Goal: Task Accomplishment & Management: Use online tool/utility

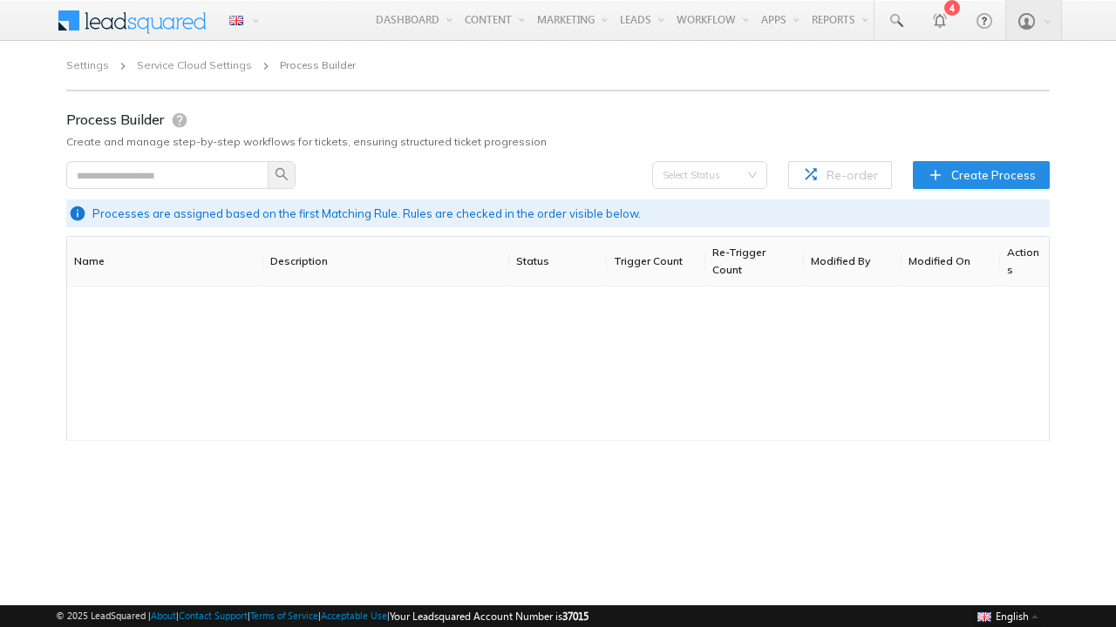
click at [983, 174] on span "Create Process" at bounding box center [993, 174] width 85 height 17
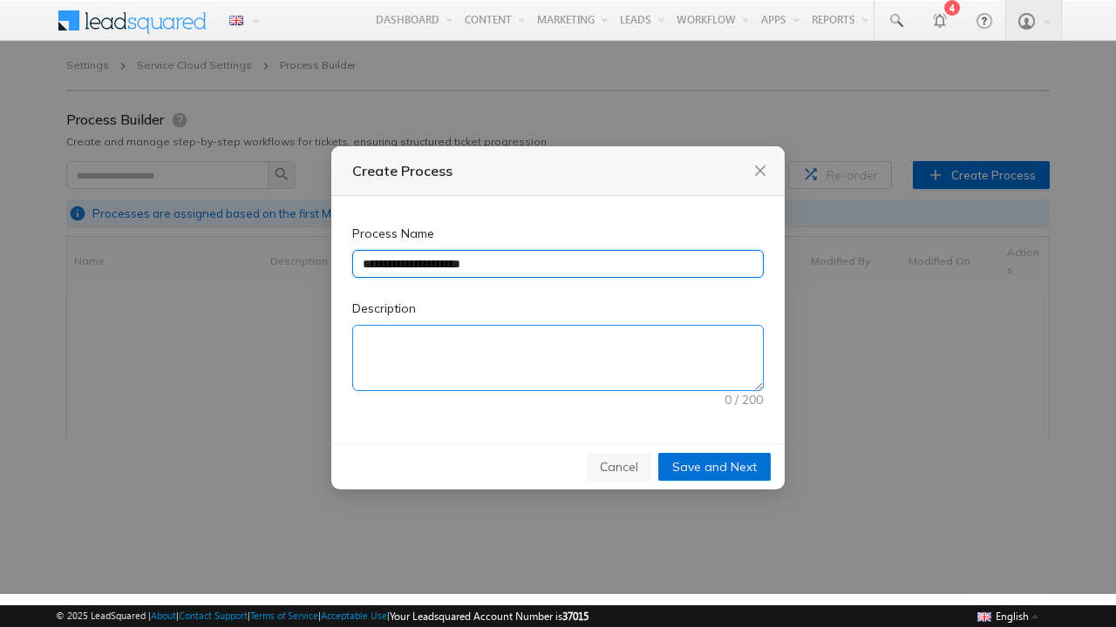
type input "**********"
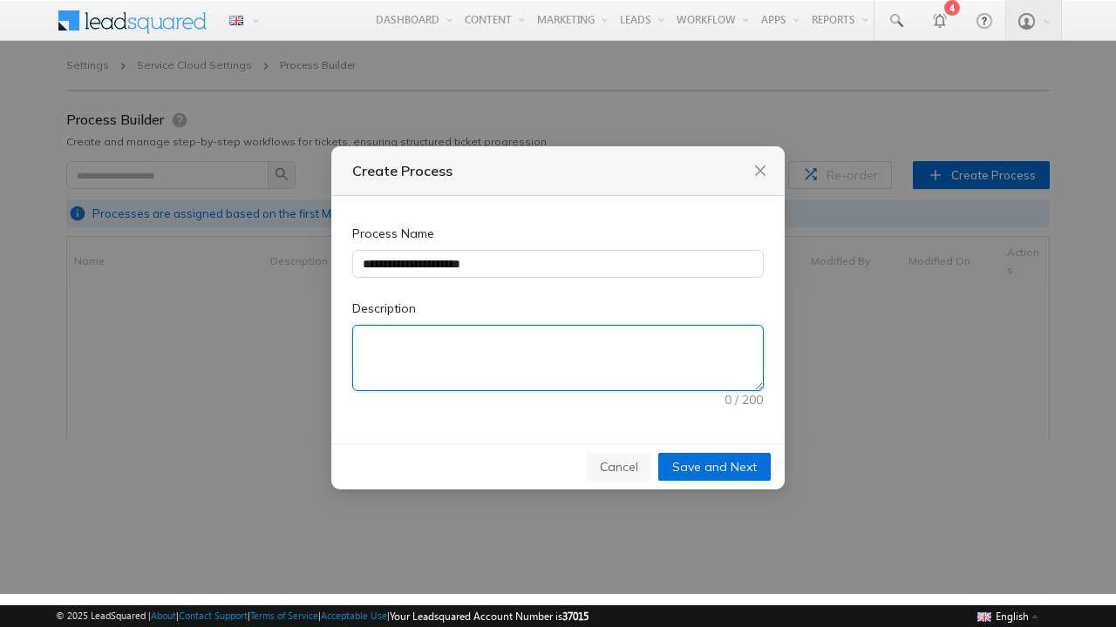
click at [558, 358] on textarea "Description" at bounding box center [558, 358] width 410 height 64
type textarea "**********"
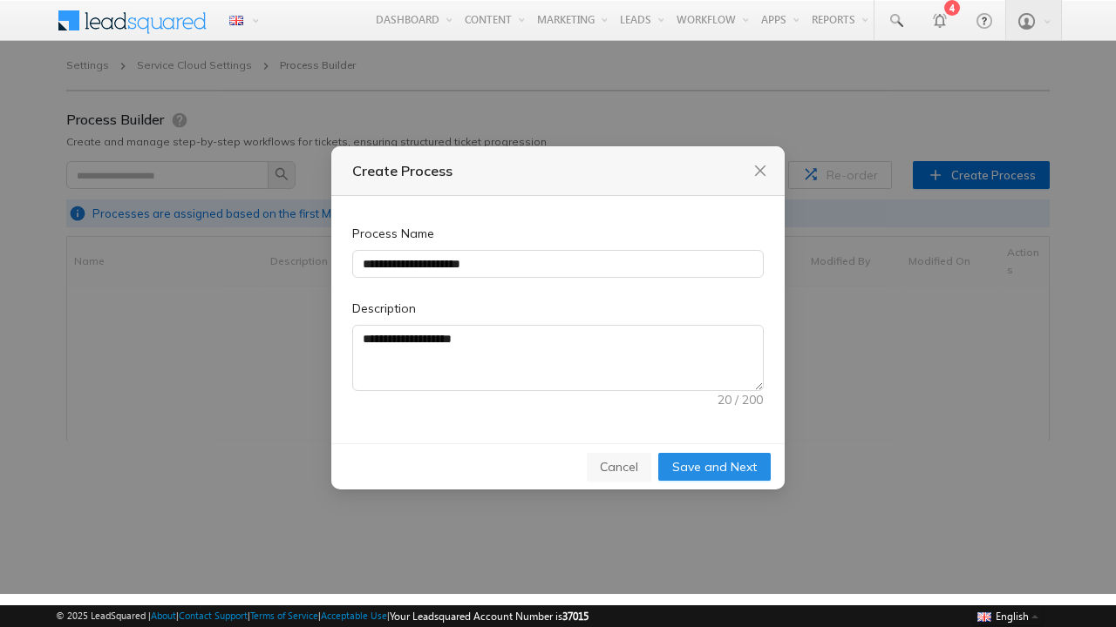
click at [715, 466] on span "Save and Next" at bounding box center [714, 467] width 85 height 19
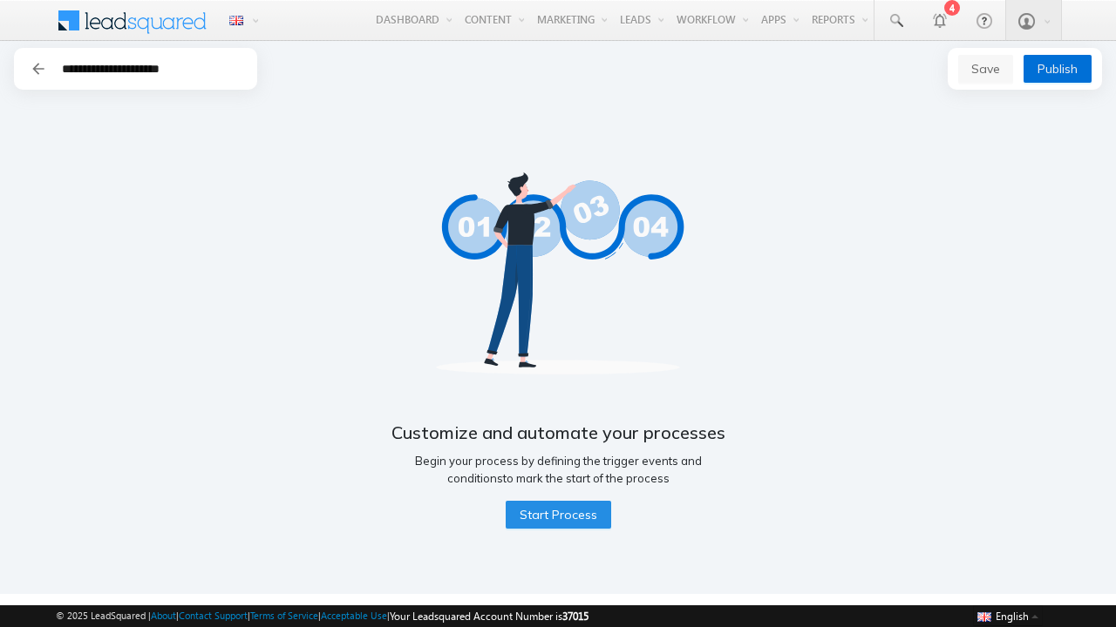
click at [557, 515] on span "Start Process" at bounding box center [558, 514] width 78 height 19
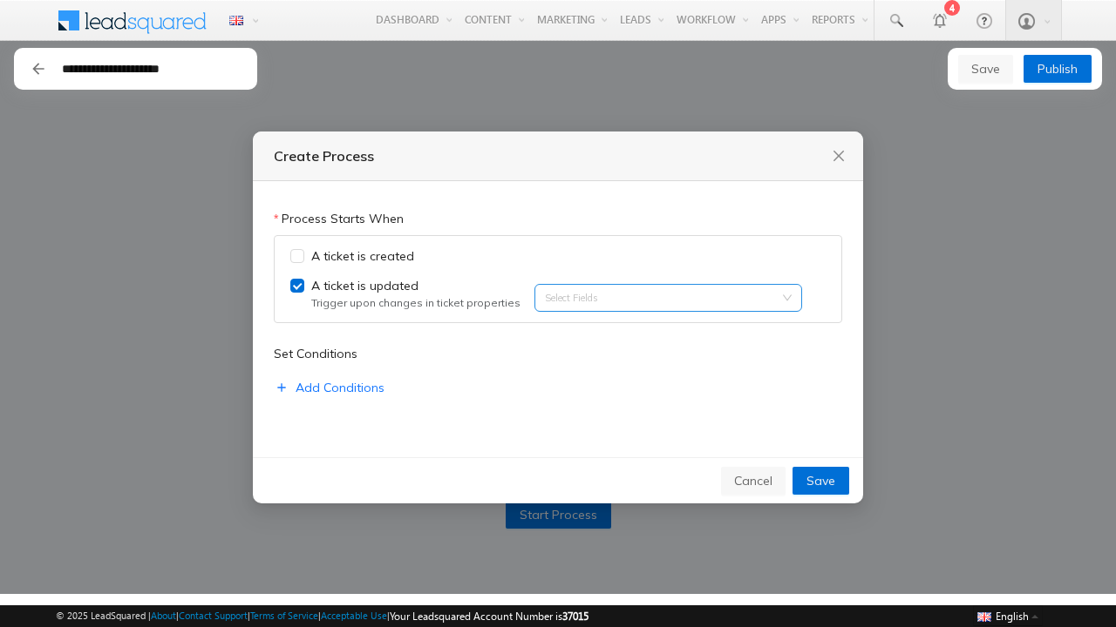
click at [546, 298] on input "search" at bounding box center [547, 297] width 3 height 13
type input "******"
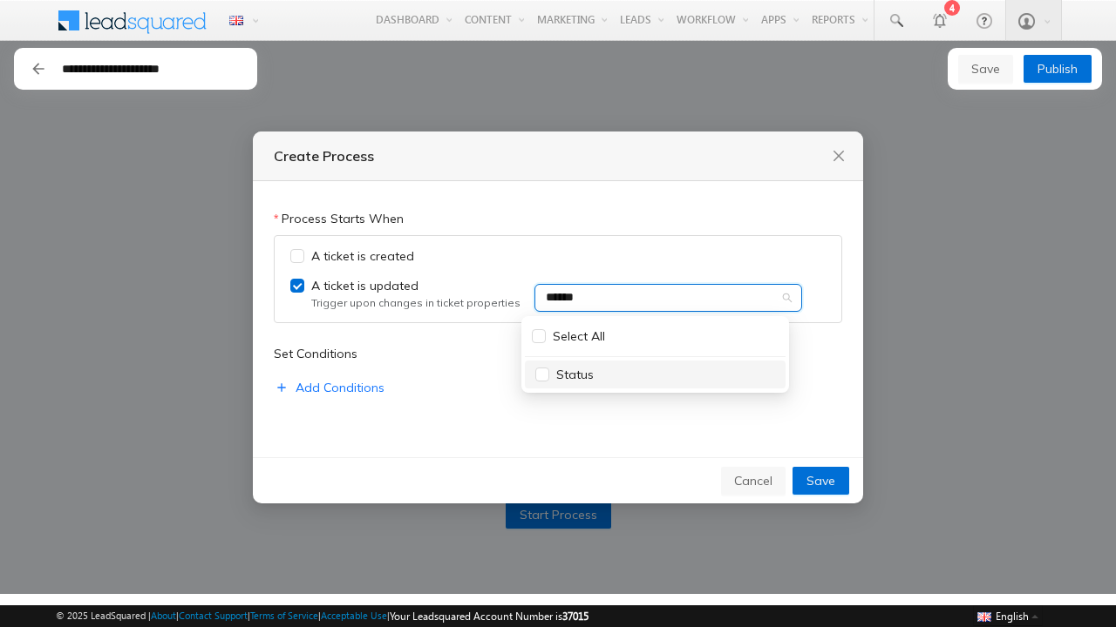
click at [655, 375] on div "Status" at bounding box center [655, 374] width 240 height 19
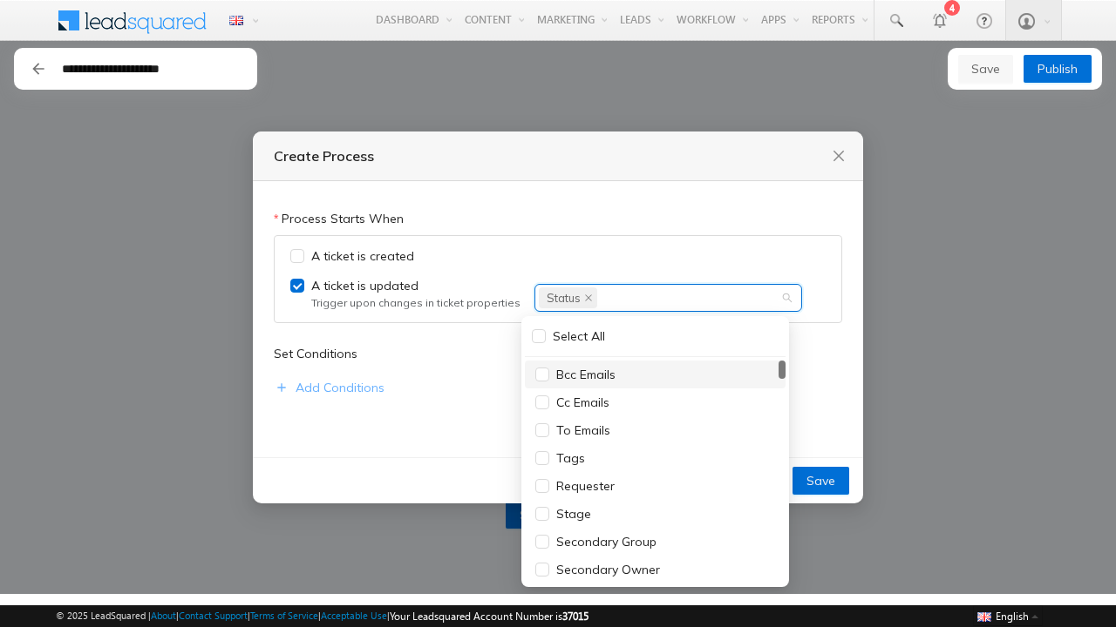
click at [328, 389] on span "Add Conditions" at bounding box center [339, 387] width 89 height 19
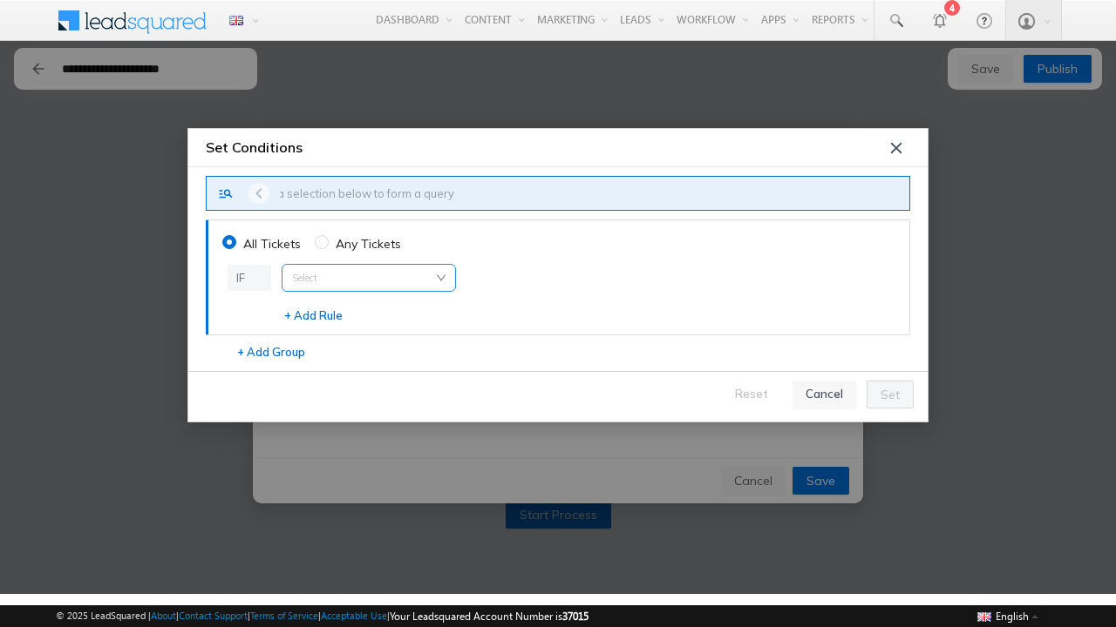
click at [368, 278] on input "search" at bounding box center [368, 278] width 153 height 26
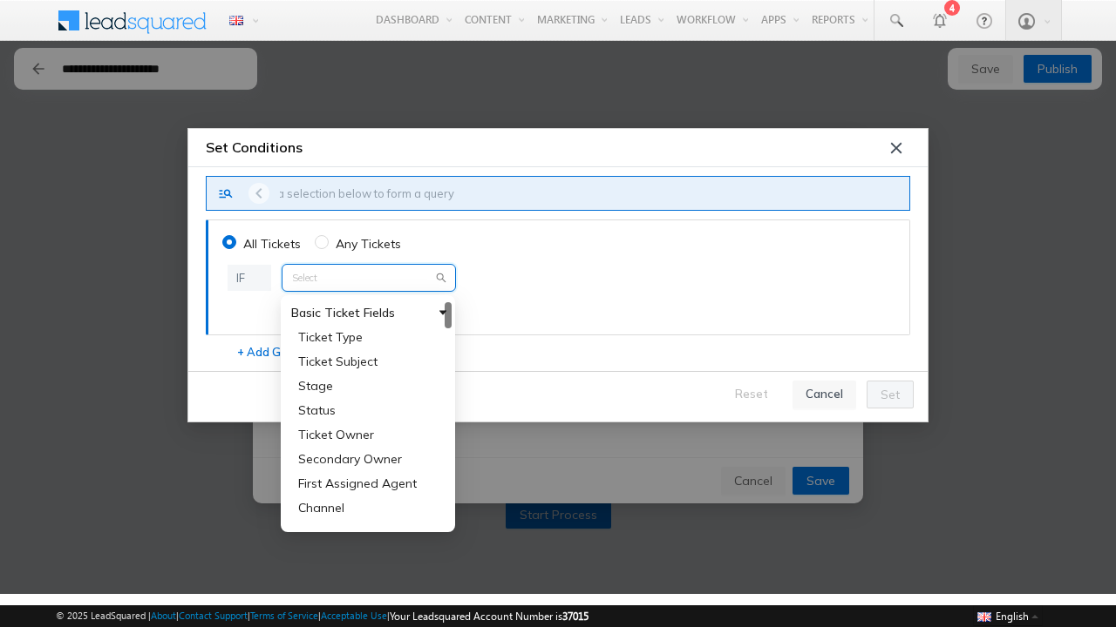
type input "**********"
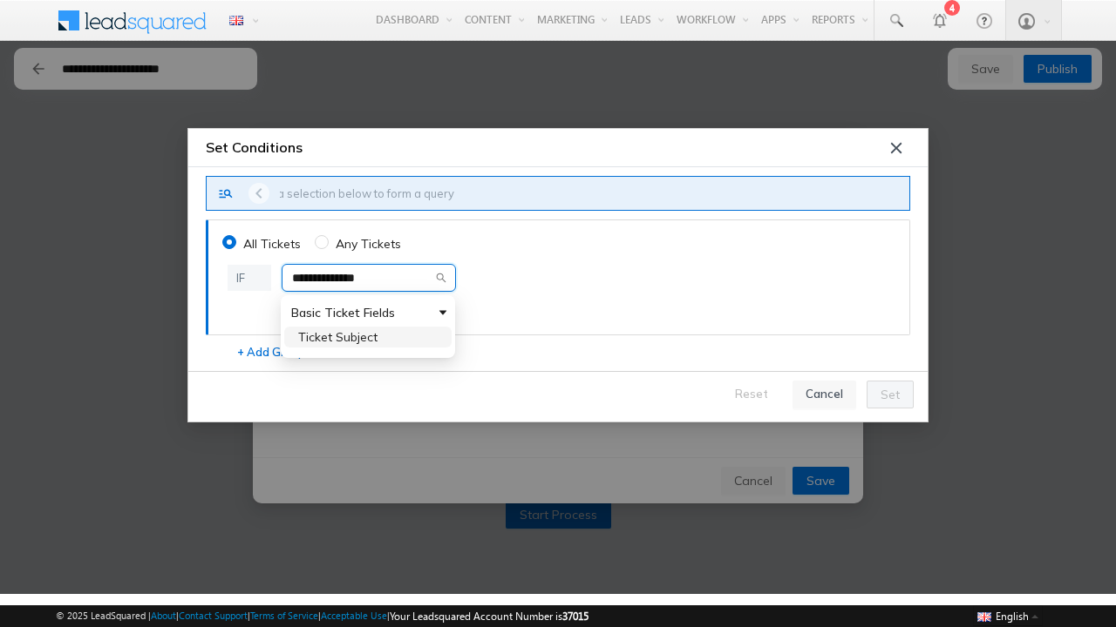
click at [337, 337] on span "Ticket Subject" at bounding box center [337, 337] width 79 height 16
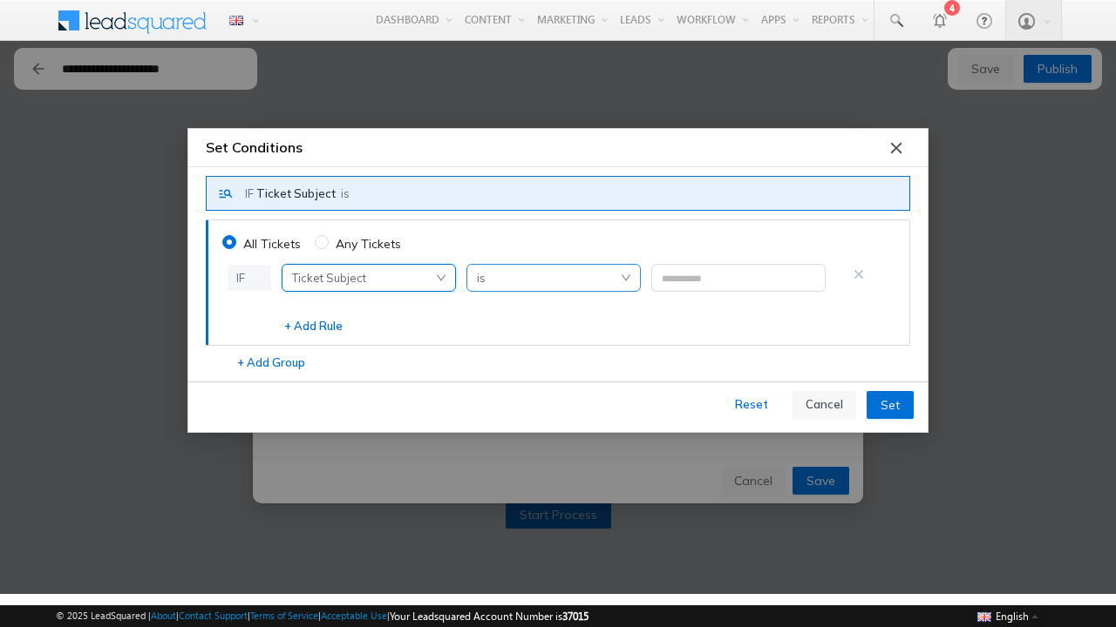
click at [553, 278] on span "is" at bounding box center [553, 278] width 153 height 26
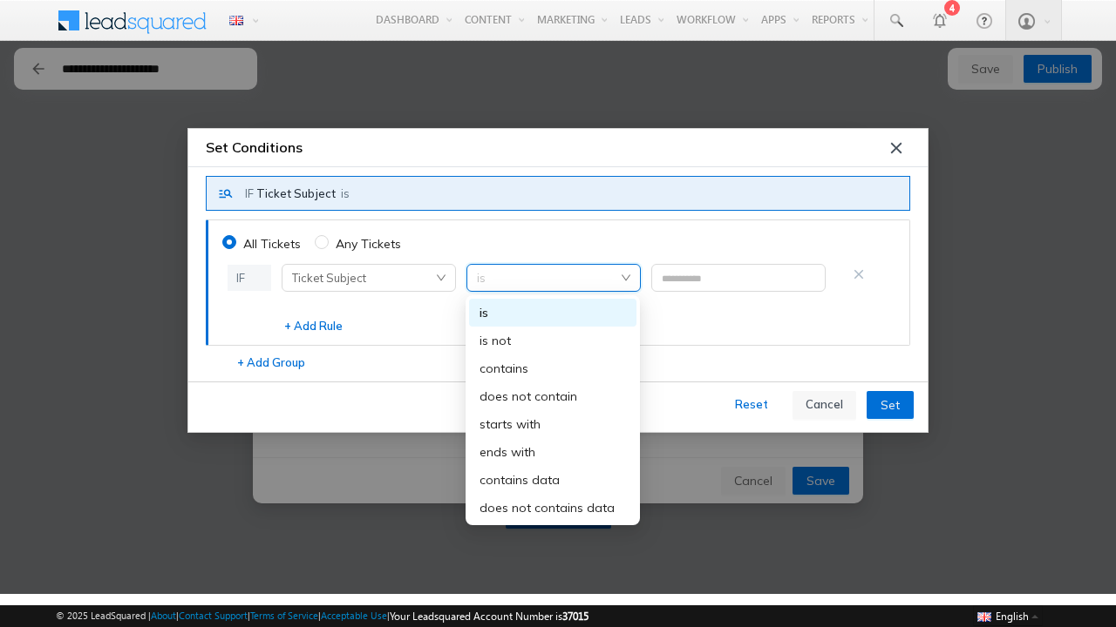
click at [553, 424] on div "starts with" at bounding box center [552, 424] width 146 height 19
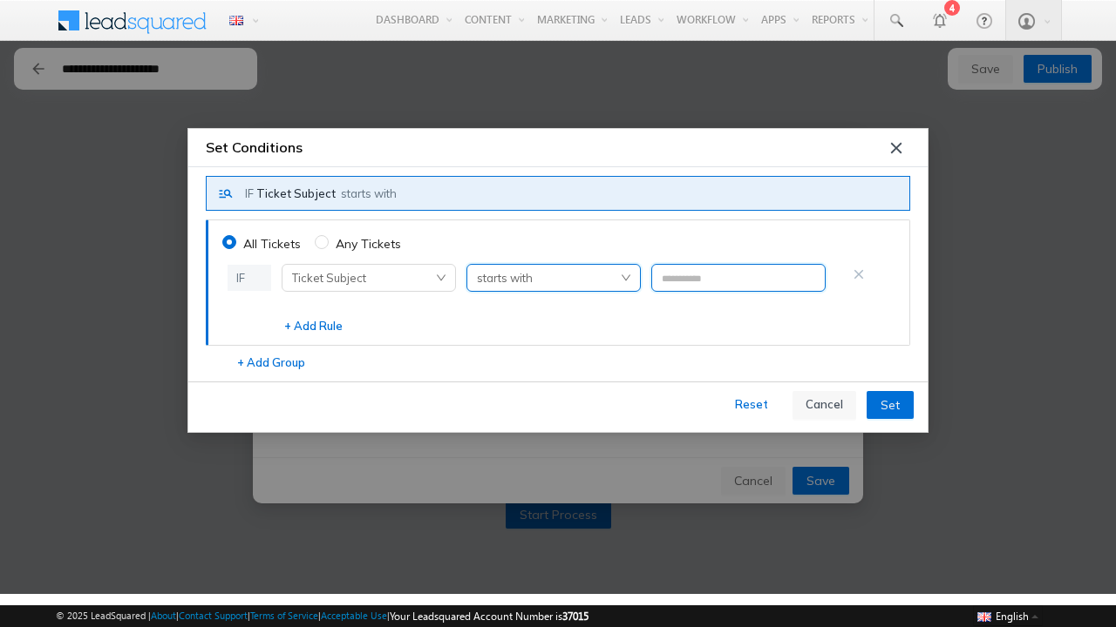
click at [737, 278] on input "text" at bounding box center [738, 278] width 174 height 28
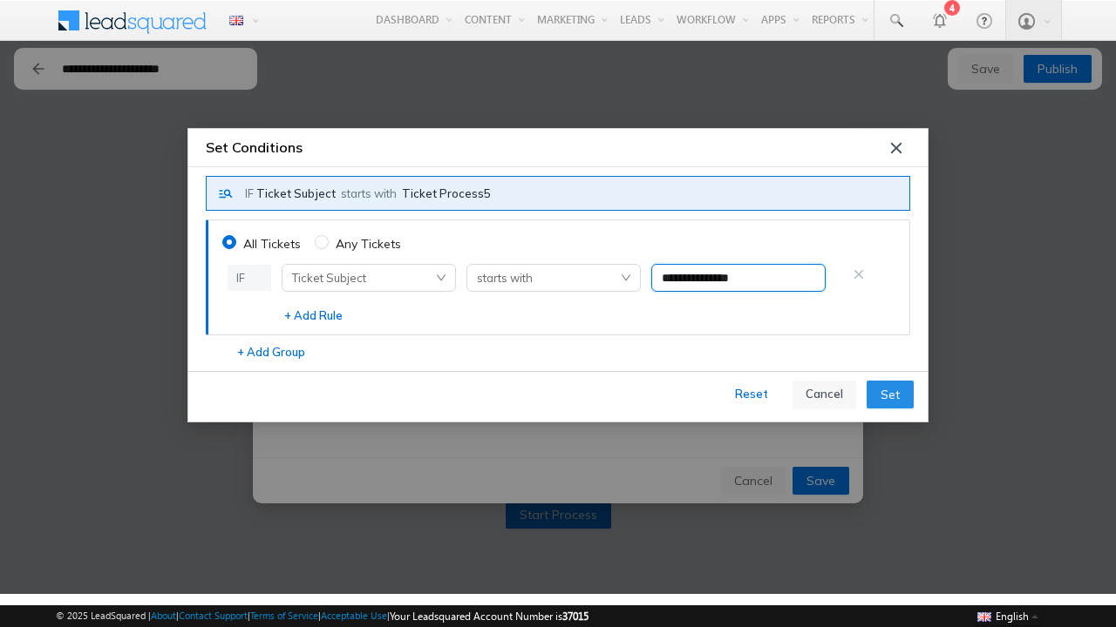
type input "**********"
click at [890, 394] on span "Set" at bounding box center [889, 394] width 19 height 19
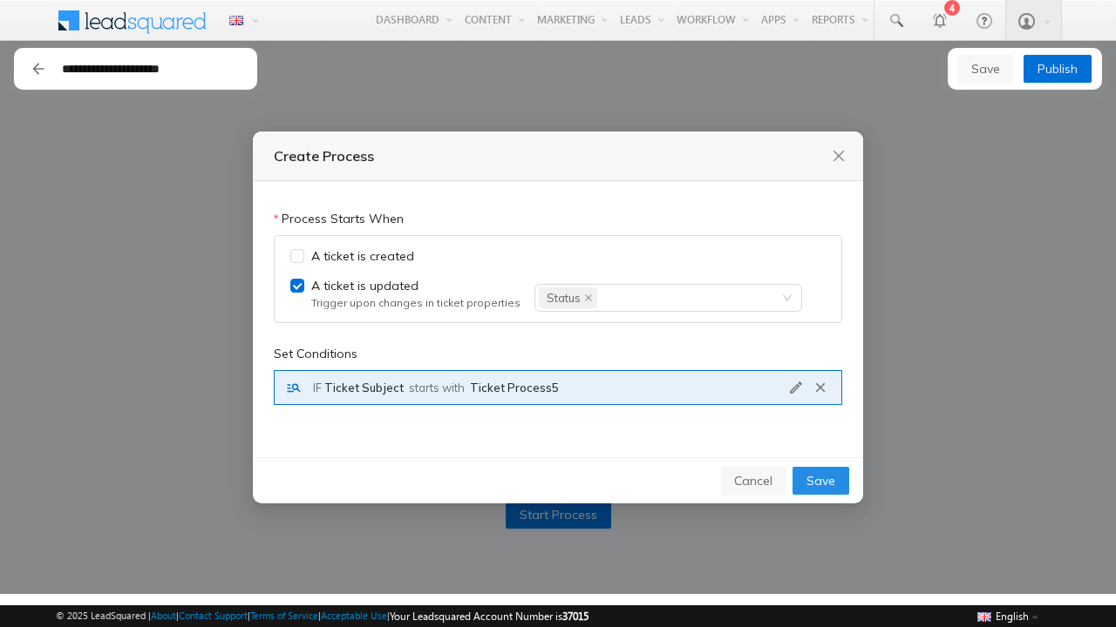
click at [821, 482] on span "Save" at bounding box center [820, 480] width 29 height 19
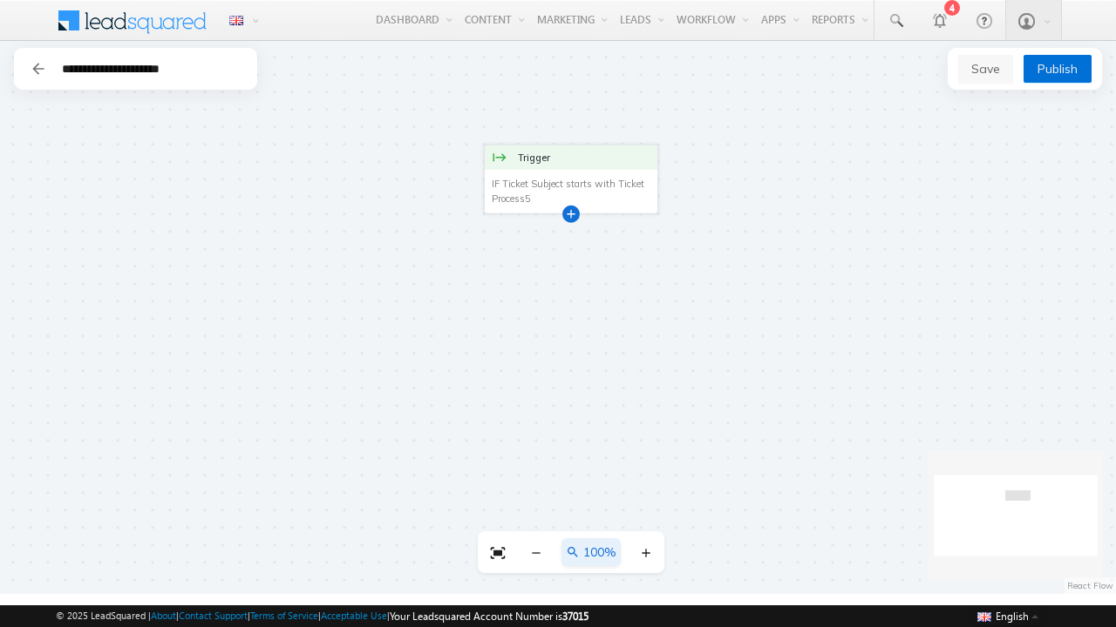
click at [571, 213] on div at bounding box center [570, 213] width 9 height 9
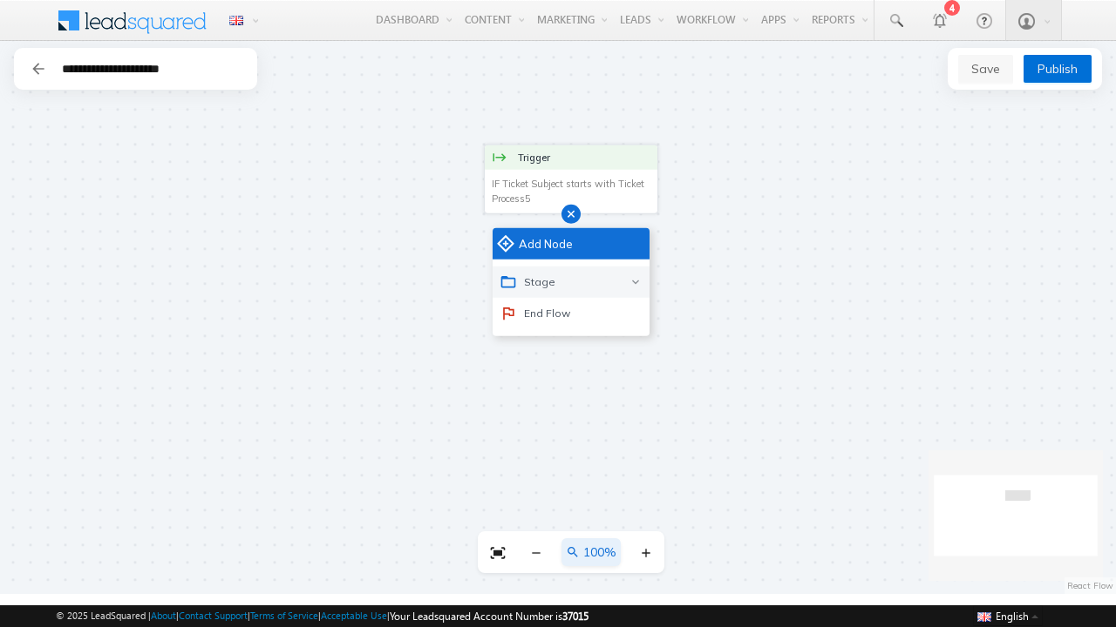
click at [571, 282] on div "Stage" at bounding box center [570, 282] width 157 height 31
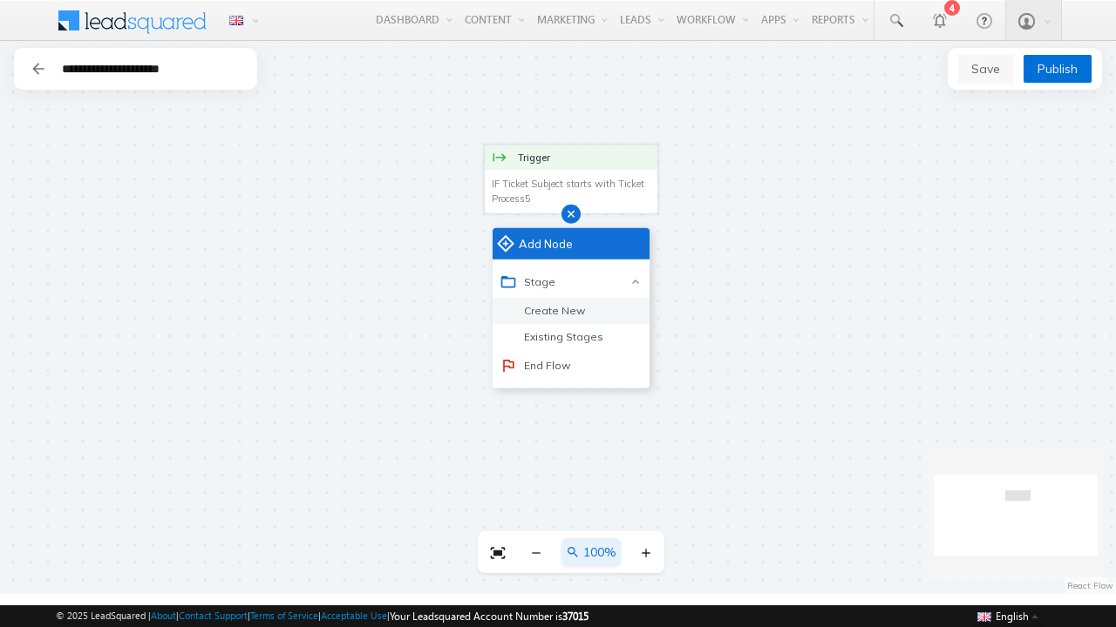
click at [548, 310] on div "Create New" at bounding box center [551, 311] width 68 height 16
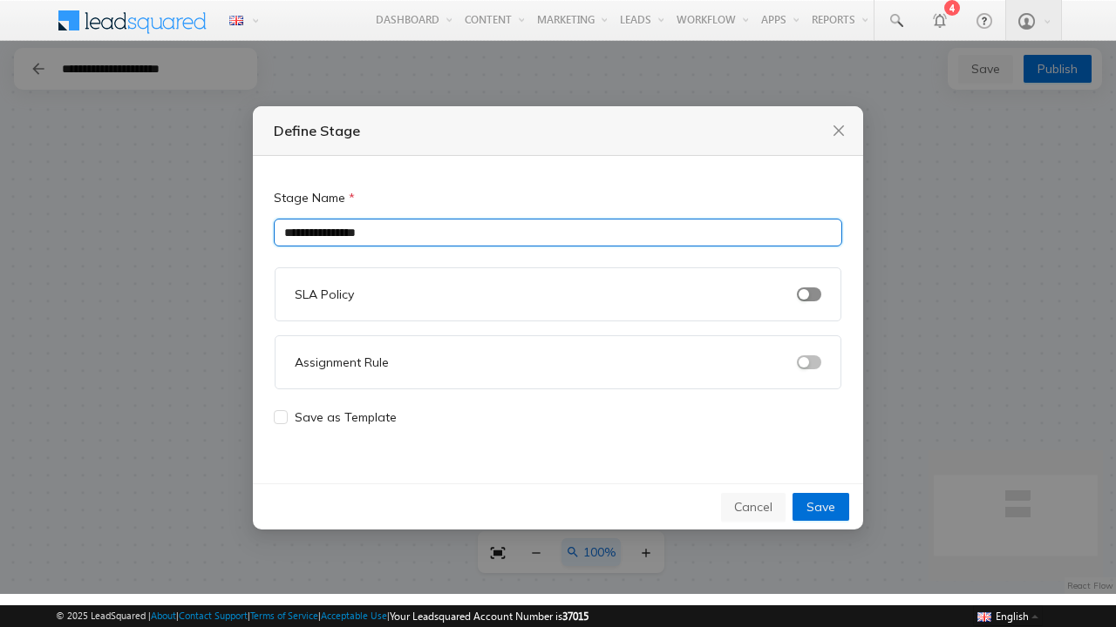
type input "**********"
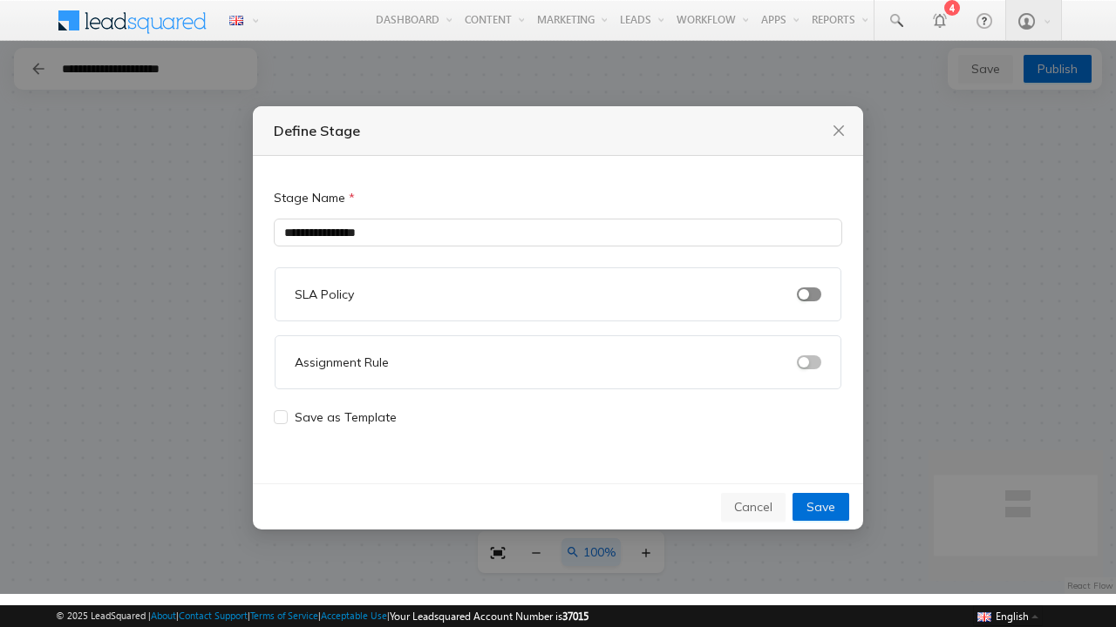
click at [809, 294] on span "button" at bounding box center [809, 295] width 24 height 14
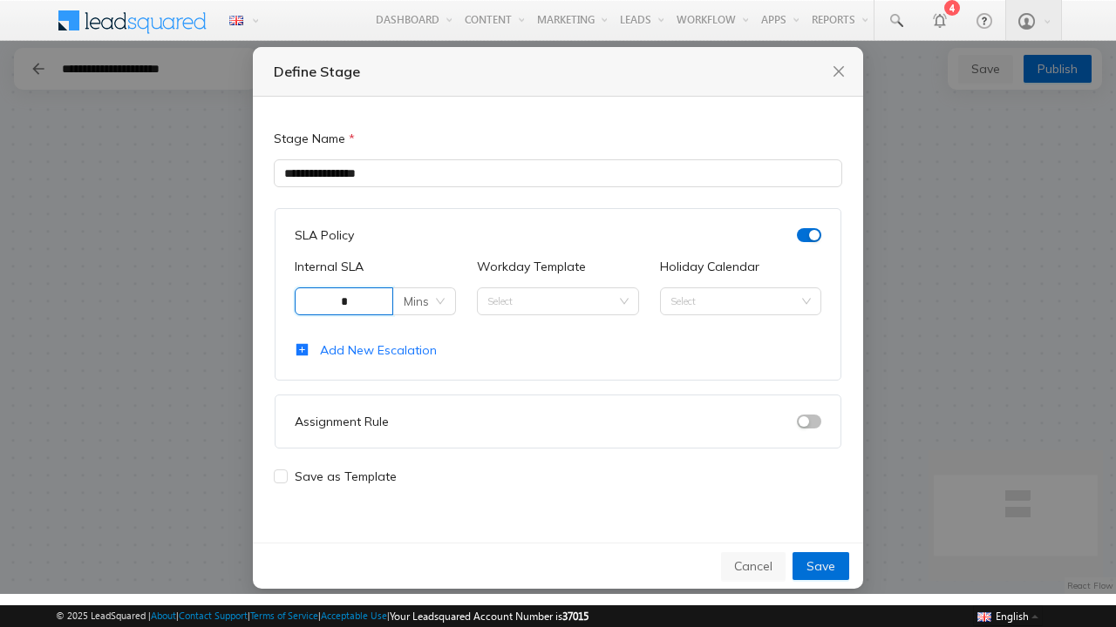
click at [424, 301] on span "Mins" at bounding box center [424, 301] width 41 height 26
type input "*"
click at [424, 336] on div "Mins" at bounding box center [425, 336] width 33 height 19
click at [557, 301] on input "Workday Template" at bounding box center [557, 301] width 140 height 26
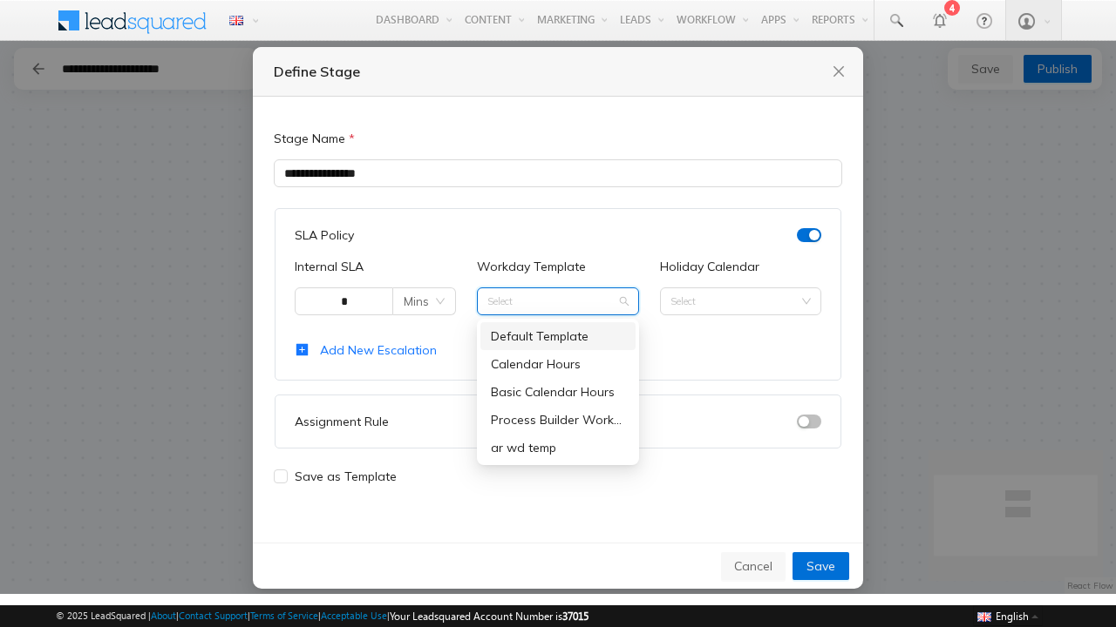
click at [557, 419] on div "Process Builder Workday Template" at bounding box center [557, 419] width 133 height 19
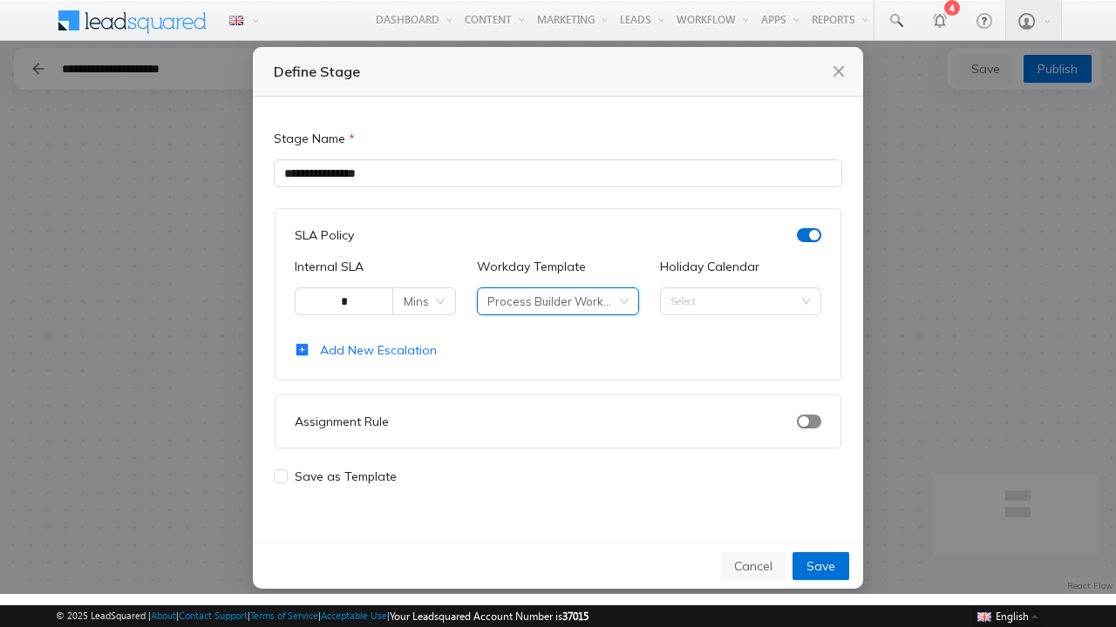
click at [809, 421] on span "button" at bounding box center [809, 422] width 24 height 14
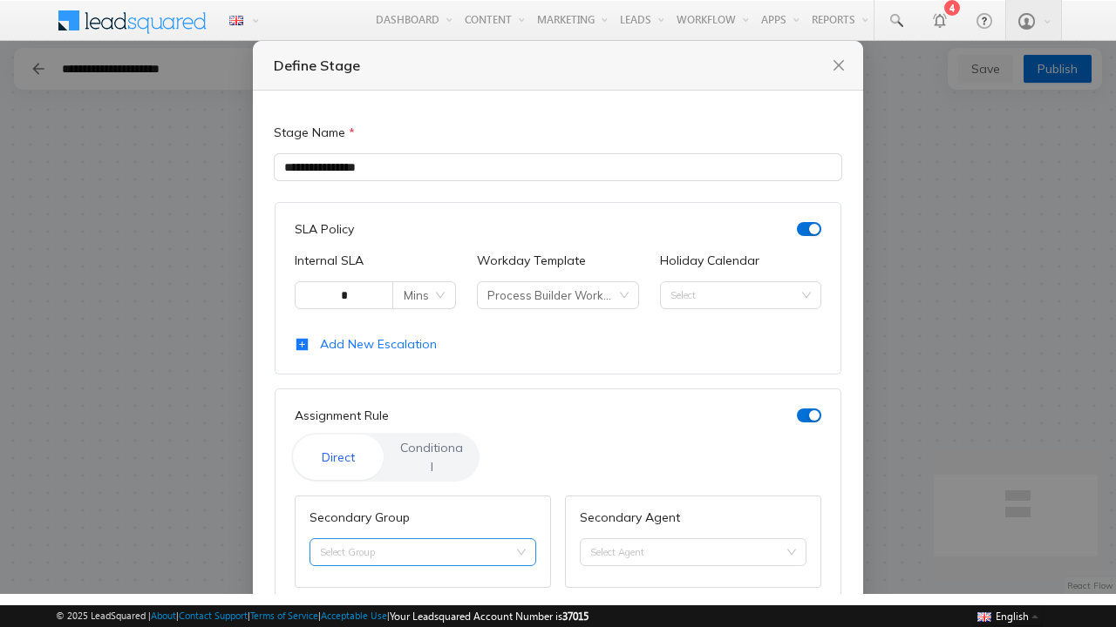
click at [420, 539] on input "Secondary Group" at bounding box center [423, 552] width 206 height 26
type input "**********"
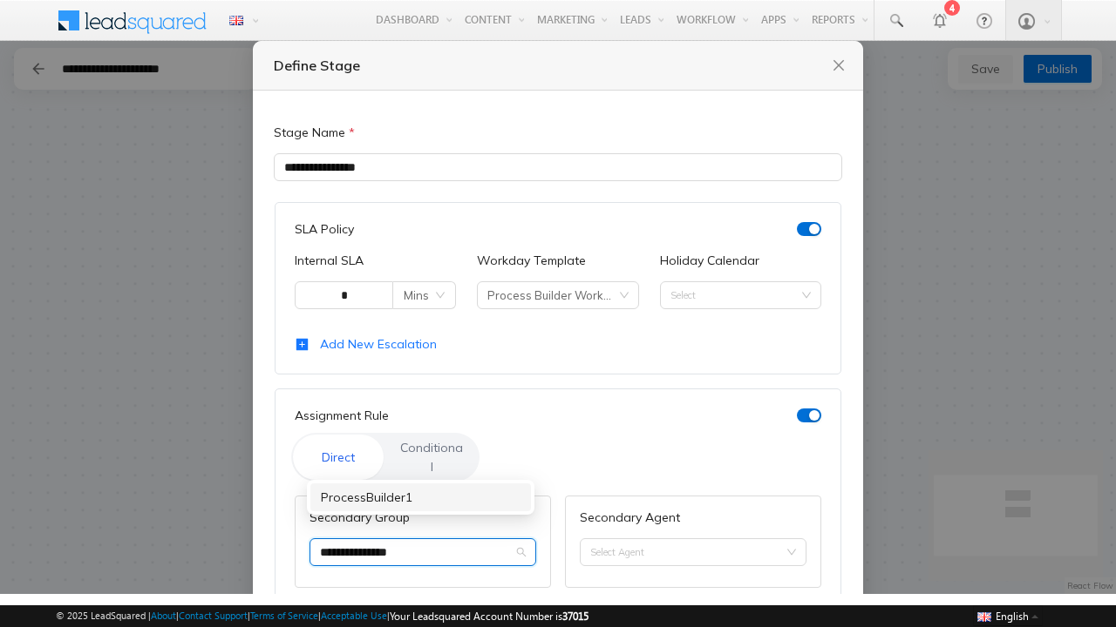
click at [420, 498] on div "ProcessBuilder1" at bounding box center [421, 497] width 200 height 19
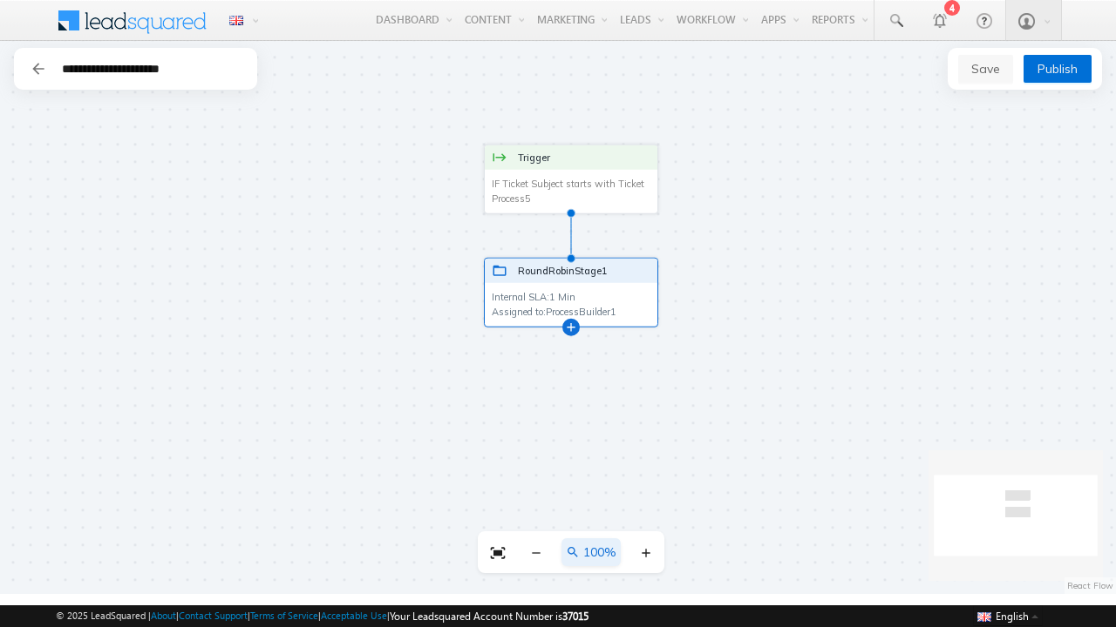
click at [566, 322] on div at bounding box center [570, 326] width 9 height 9
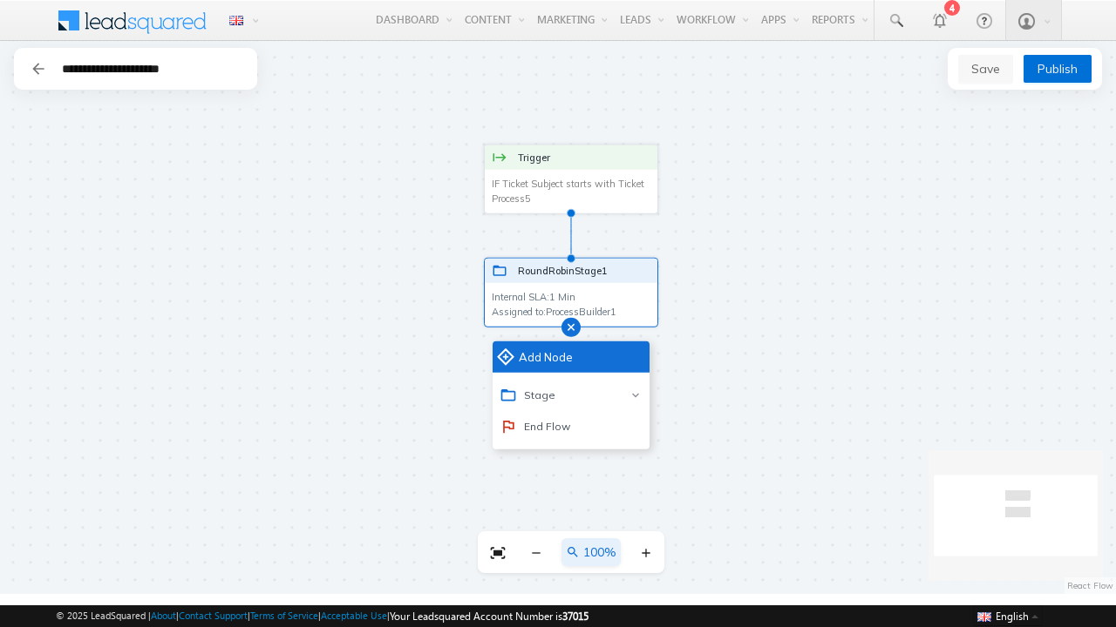
scroll to position [9, 13]
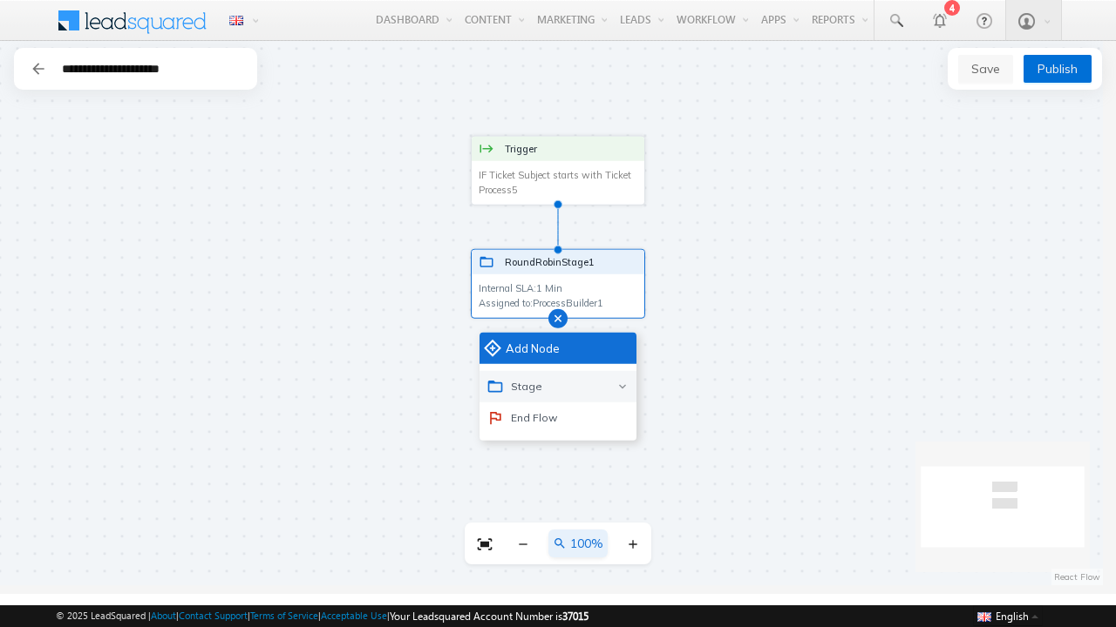
click at [557, 386] on div "Stage" at bounding box center [557, 386] width 157 height 31
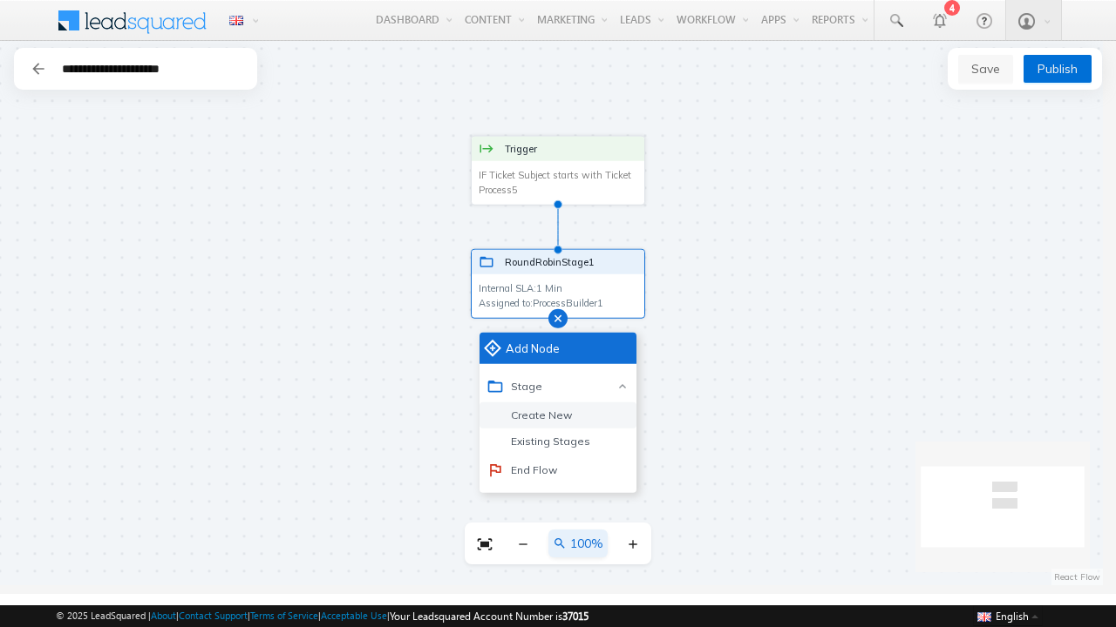
click at [535, 415] on div "Create New" at bounding box center [538, 416] width 68 height 16
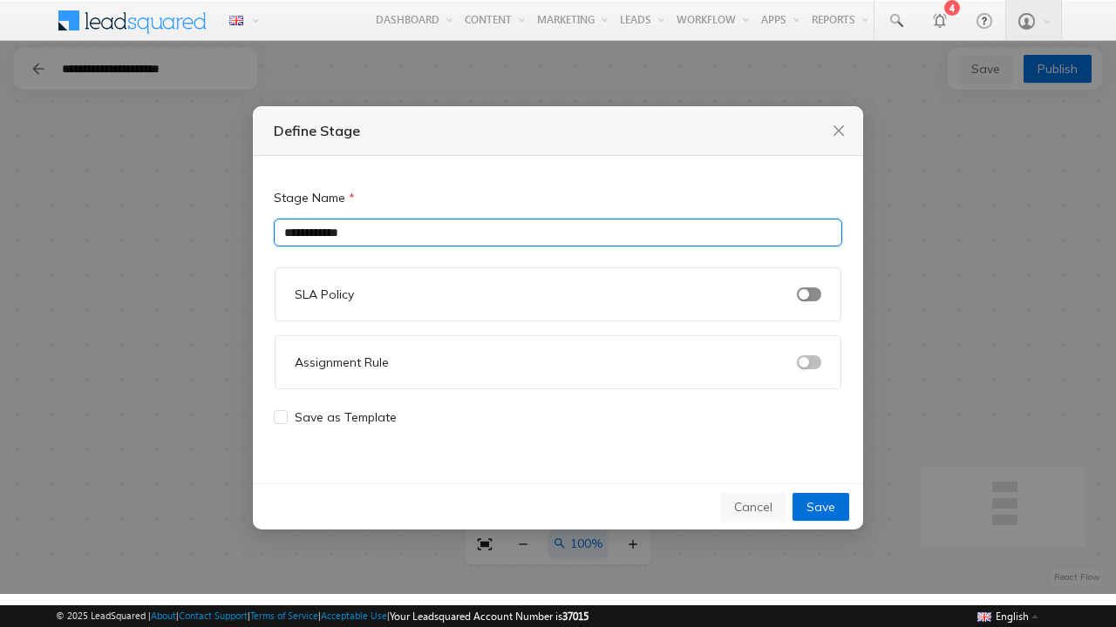
type input "**********"
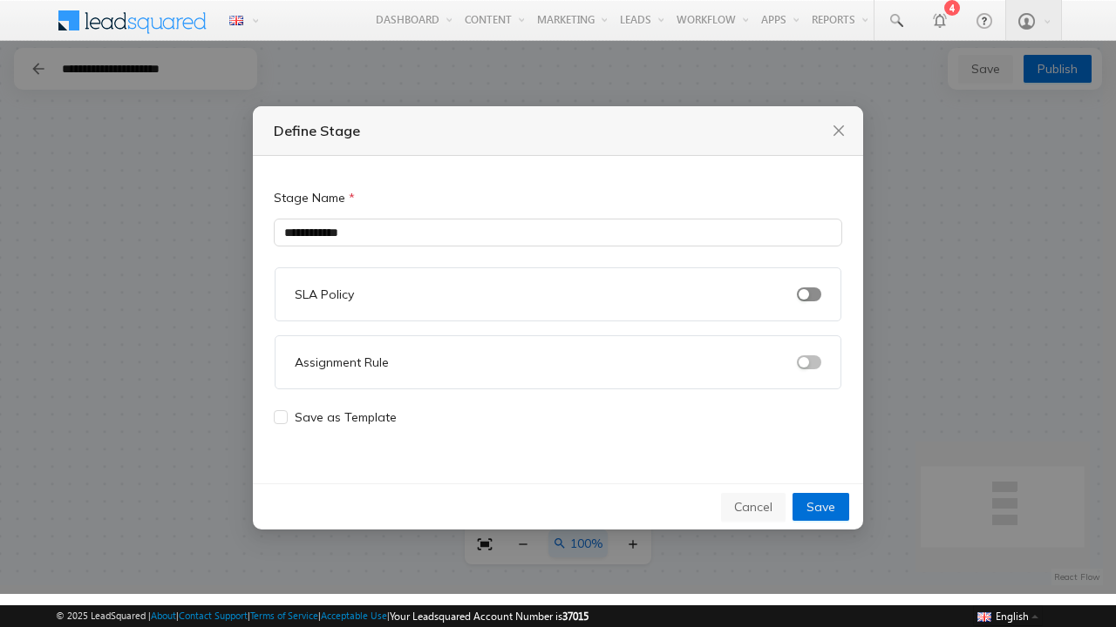
click at [809, 294] on span "button" at bounding box center [809, 295] width 24 height 14
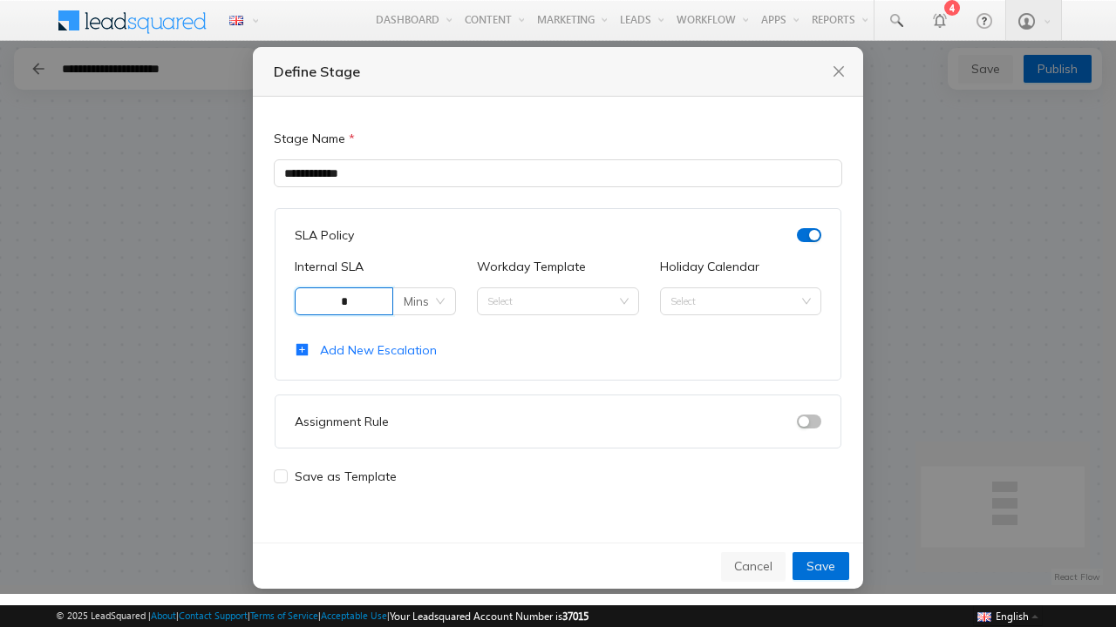
click at [424, 301] on span "Mins" at bounding box center [424, 301] width 41 height 26
type input "*"
click at [424, 336] on div "Mins" at bounding box center [425, 336] width 33 height 19
click at [557, 301] on input "Workday Template" at bounding box center [557, 301] width 140 height 26
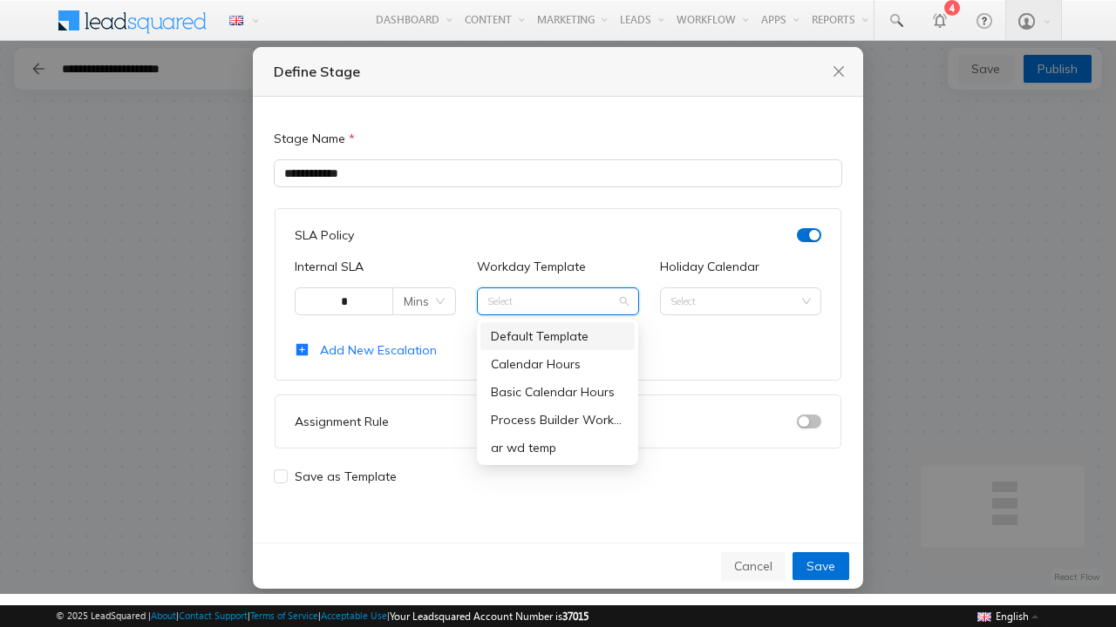
click at [557, 419] on div "Process Builder Workday Template" at bounding box center [557, 419] width 133 height 19
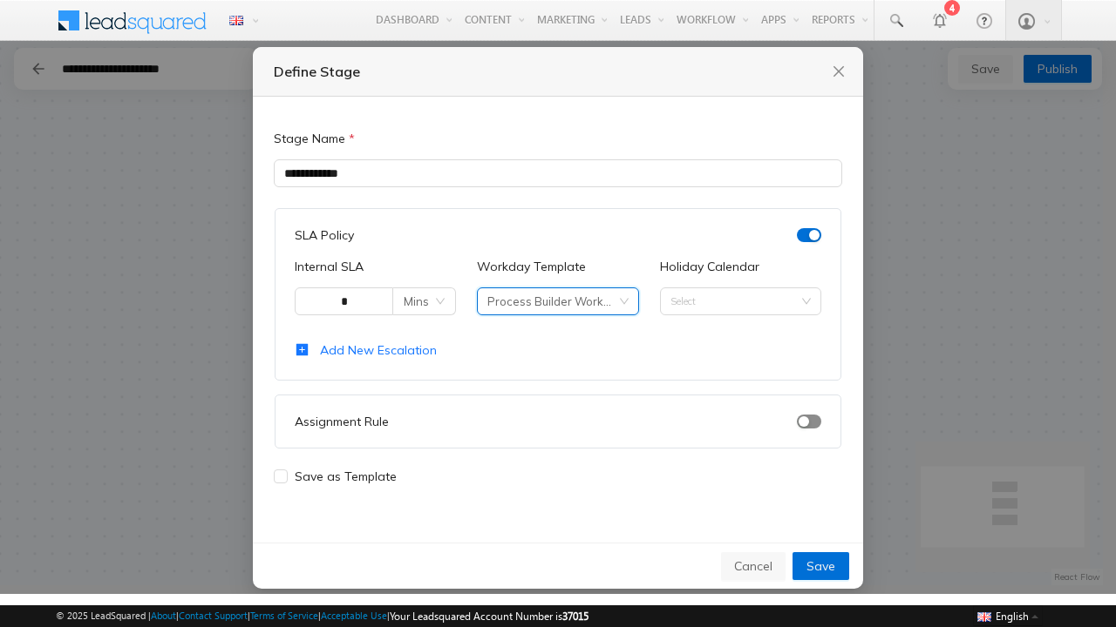
click at [809, 421] on span "button" at bounding box center [809, 422] width 24 height 14
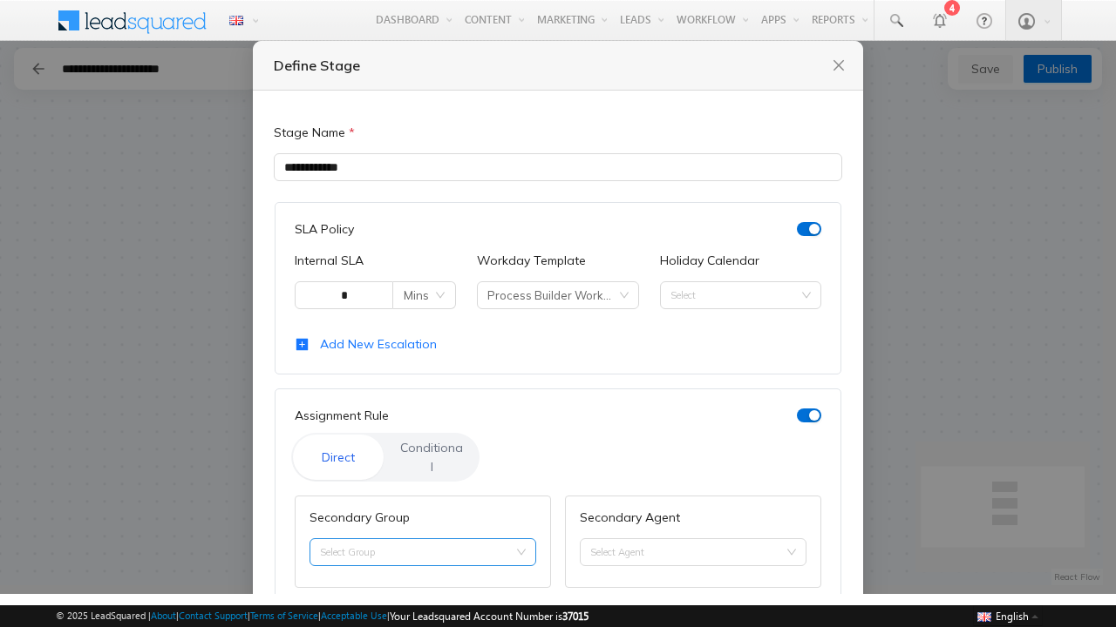
click at [420, 539] on input "Secondary Group" at bounding box center [423, 552] width 206 height 26
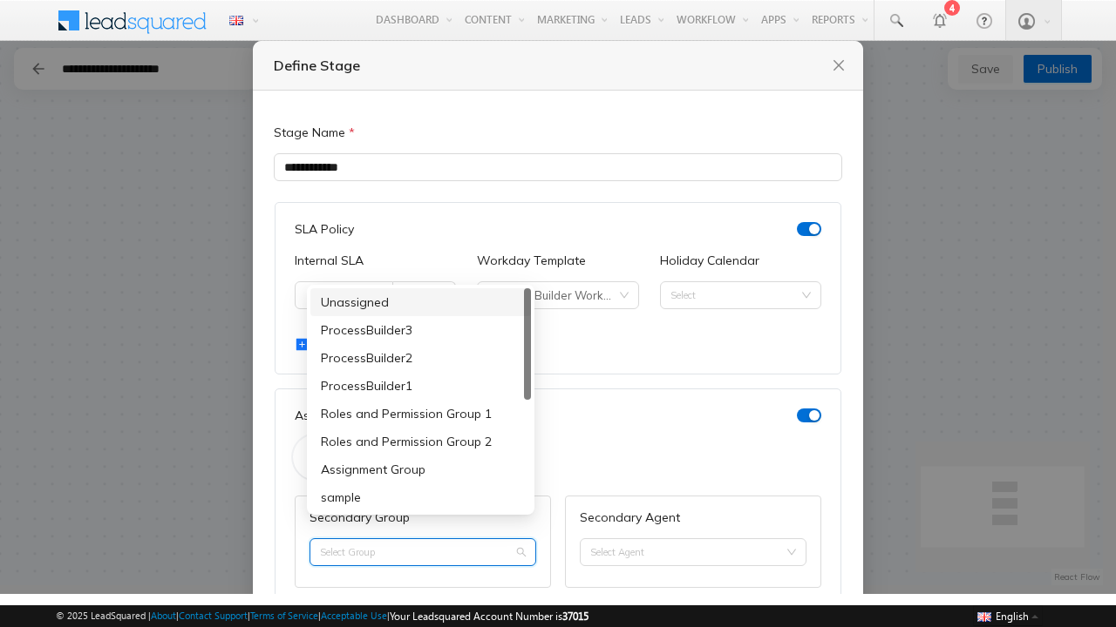
type input "**********"
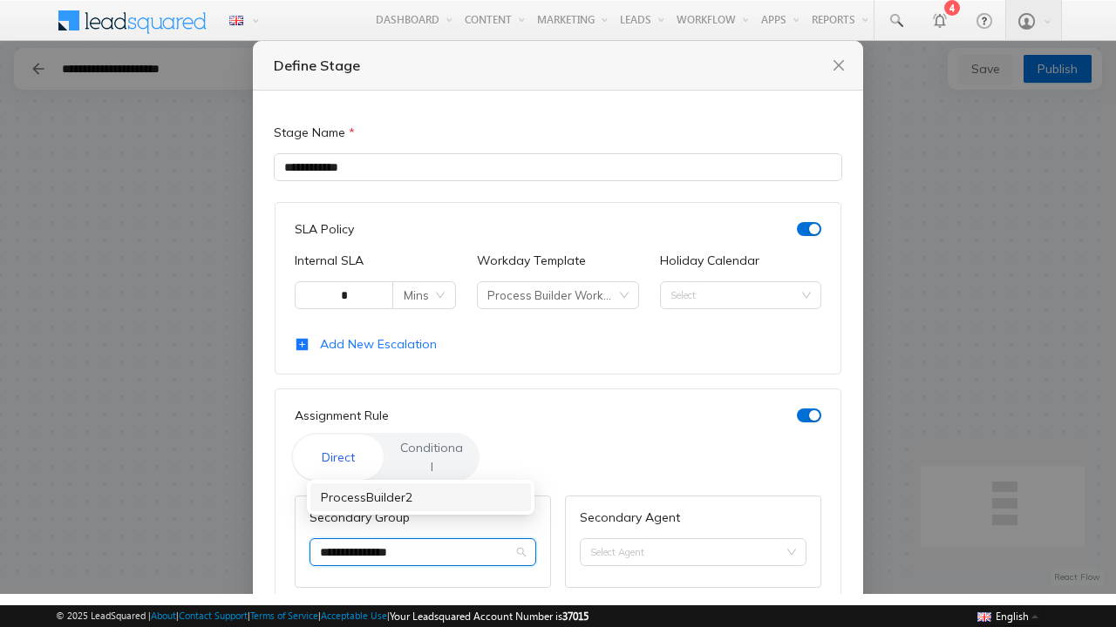
click at [420, 498] on div "ProcessBuilder2" at bounding box center [421, 497] width 200 height 19
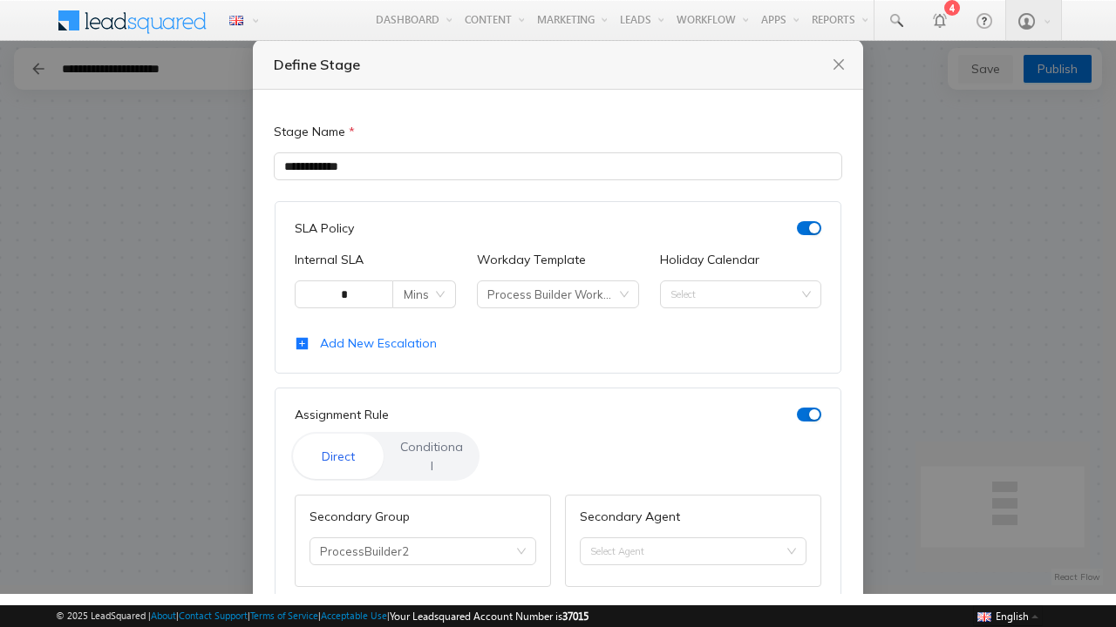
scroll to position [179, 0]
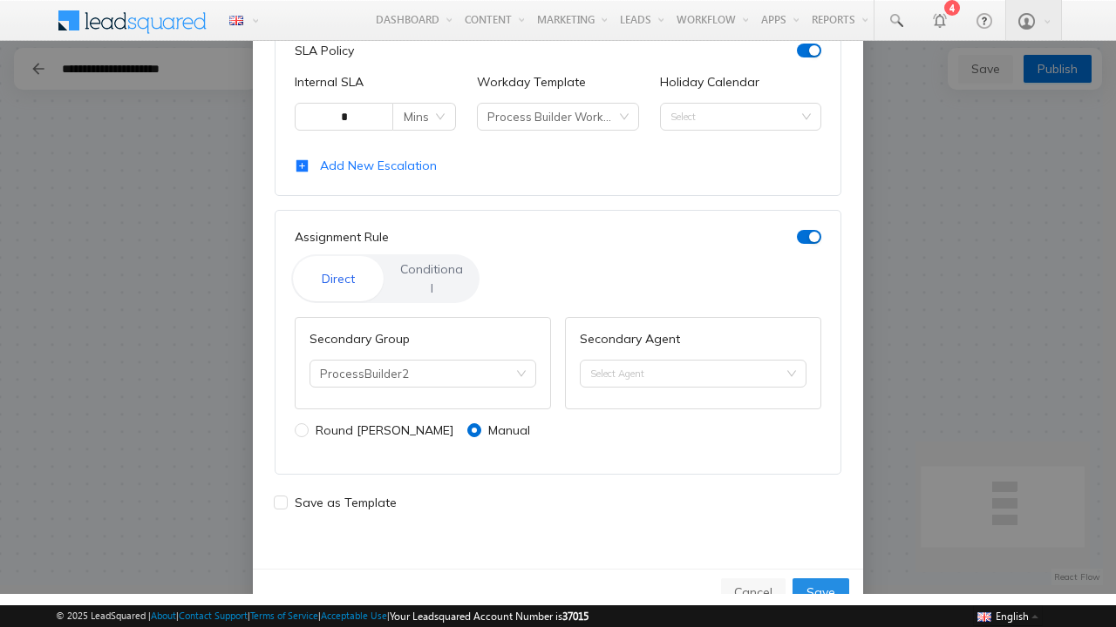
click at [818, 583] on span "Save" at bounding box center [820, 592] width 29 height 19
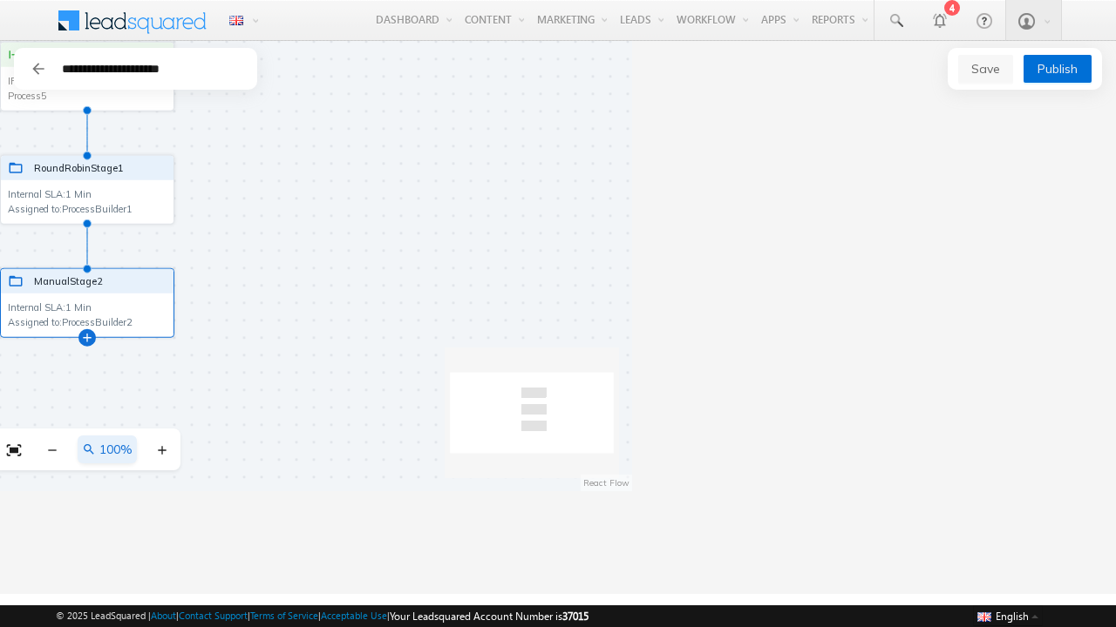
click at [86, 336] on div at bounding box center [87, 337] width 9 height 9
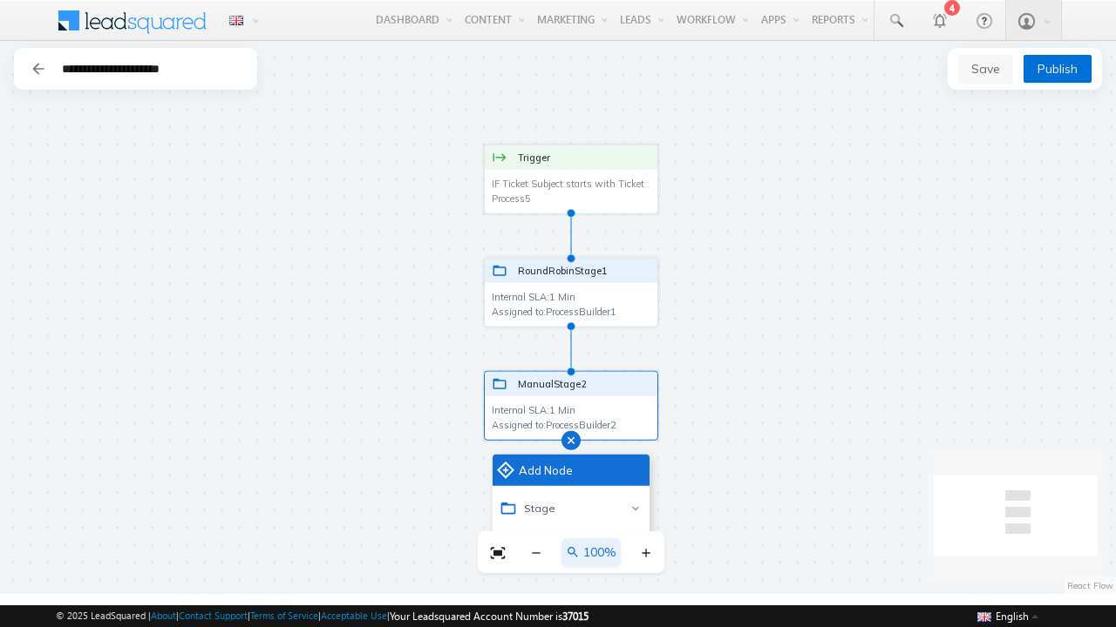
scroll to position [103, 0]
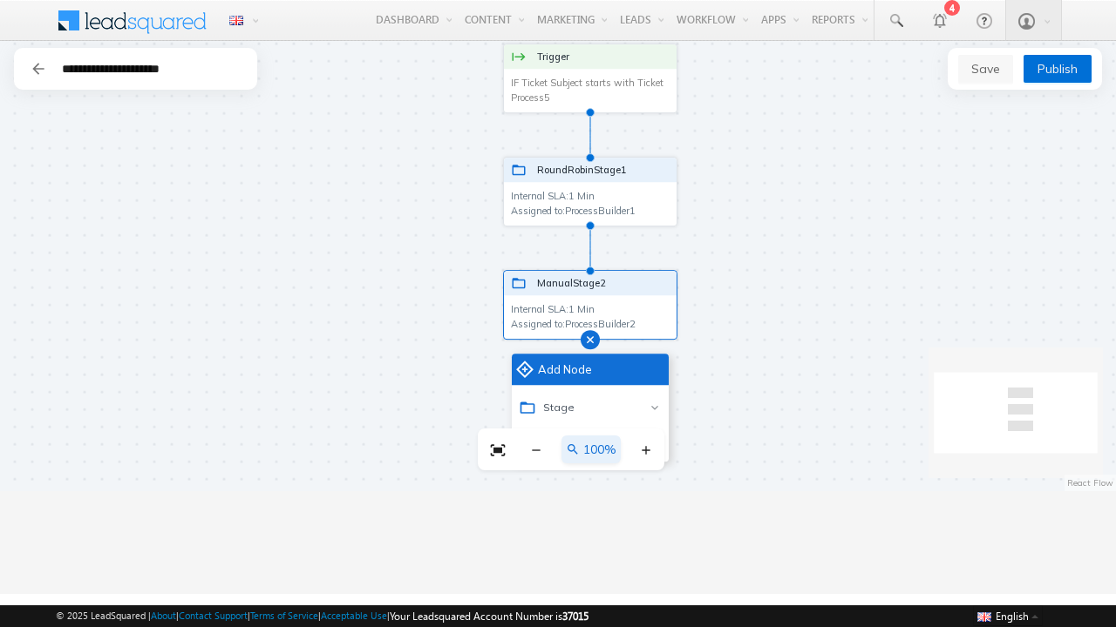
drag, startPoint x: 866, startPoint y: 175, endPoint x: 885, endPoint y: 74, distance: 102.9
click at [885, 74] on main "**********" at bounding box center [558, 317] width 1116 height 553
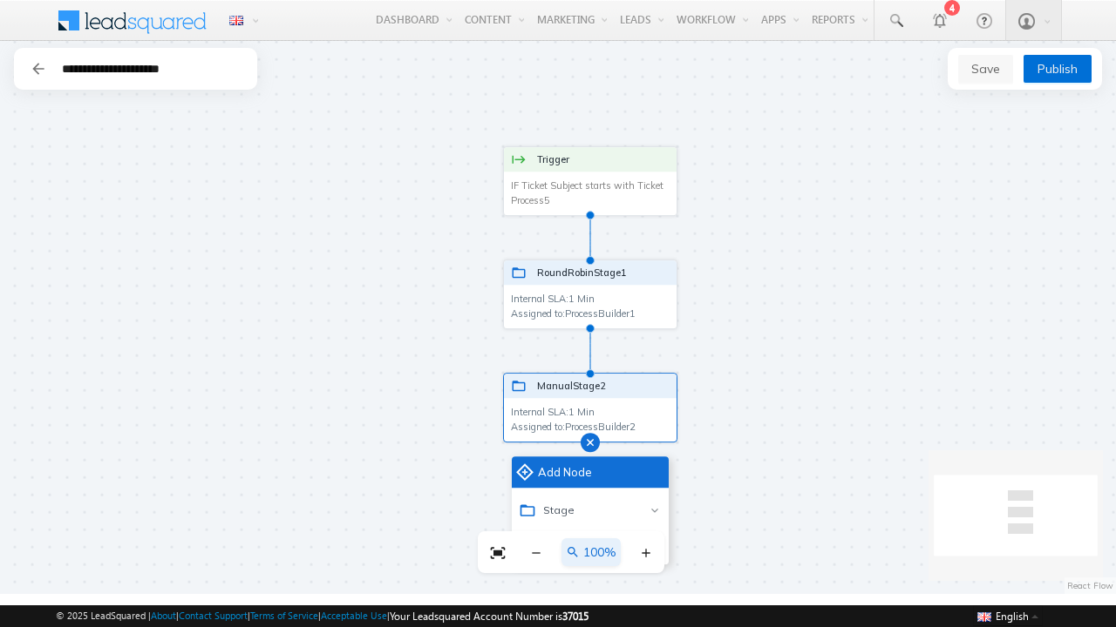
scroll to position [0, 0]
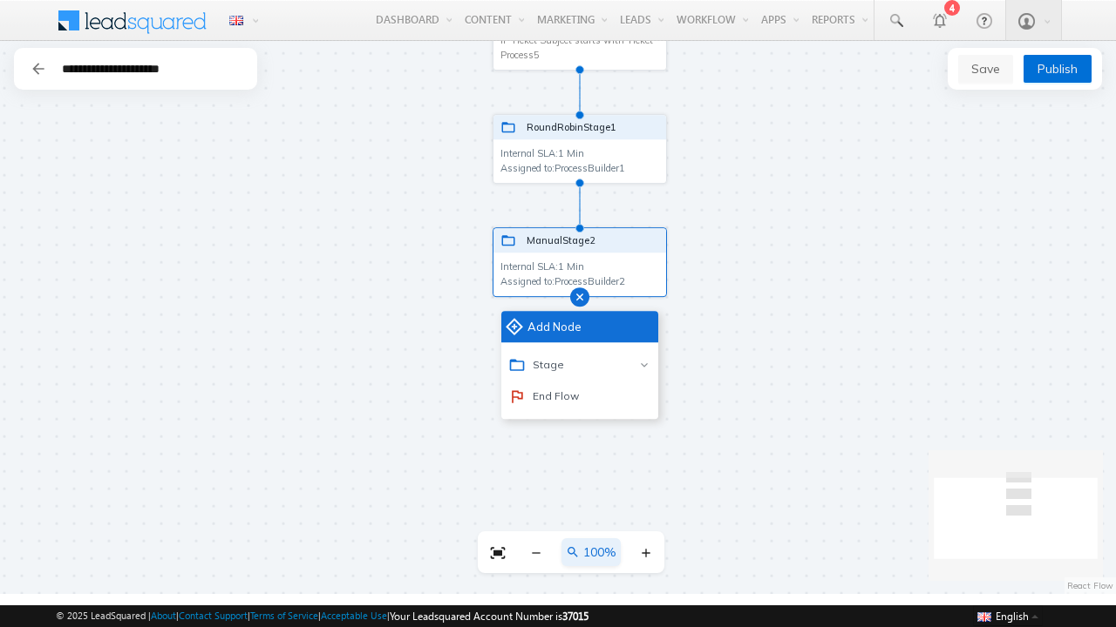
drag, startPoint x: 738, startPoint y: 192, endPoint x: 728, endPoint y: 46, distance: 145.9
click at [728, 46] on main "**********" at bounding box center [558, 317] width 1116 height 553
click at [508, 397] on div "End Flow" at bounding box center [543, 396] width 71 height 17
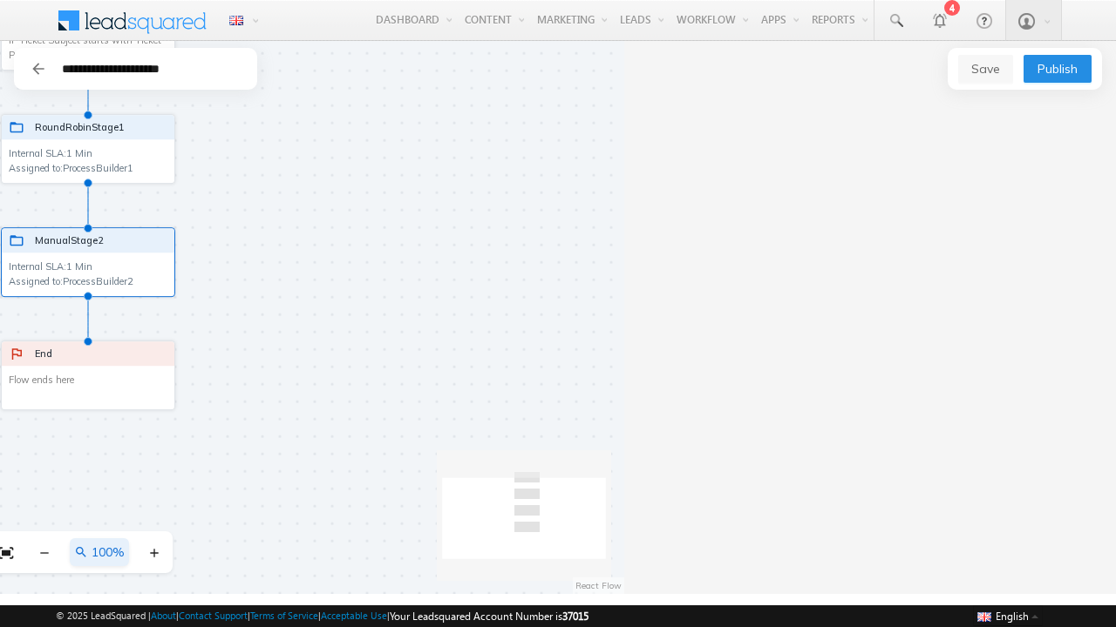
click at [1056, 69] on span "Publish" at bounding box center [1057, 68] width 40 height 19
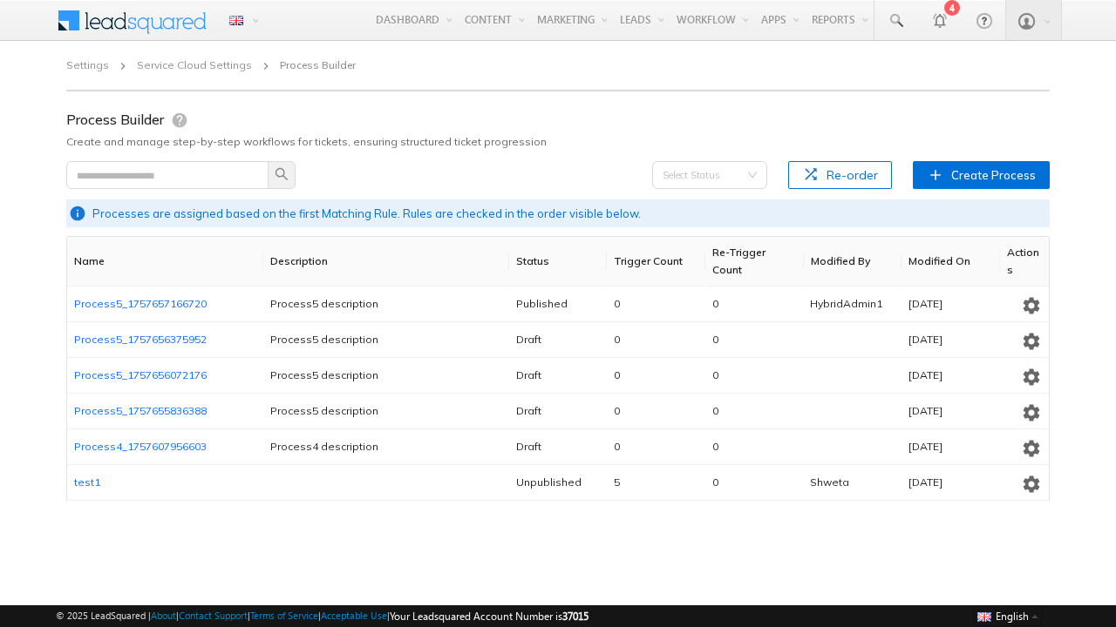
click at [1029, 302] on icon "button" at bounding box center [1031, 305] width 21 height 21
click at [1003, 363] on span "Unpublish" at bounding box center [1003, 363] width 46 height 12
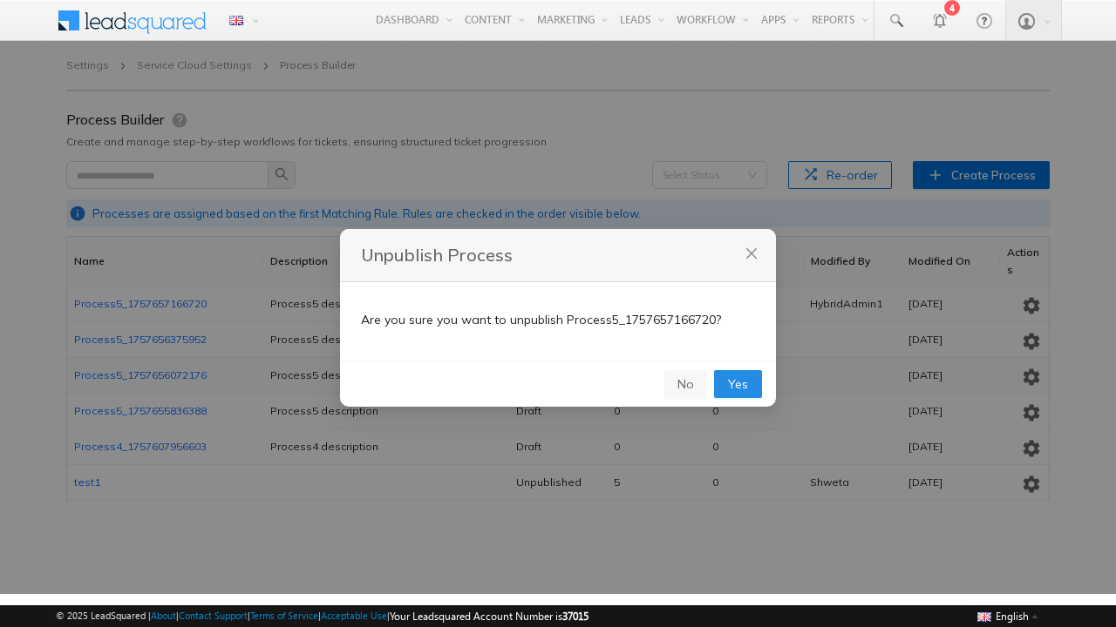
click at [738, 383] on span "Yes" at bounding box center [738, 384] width 20 height 19
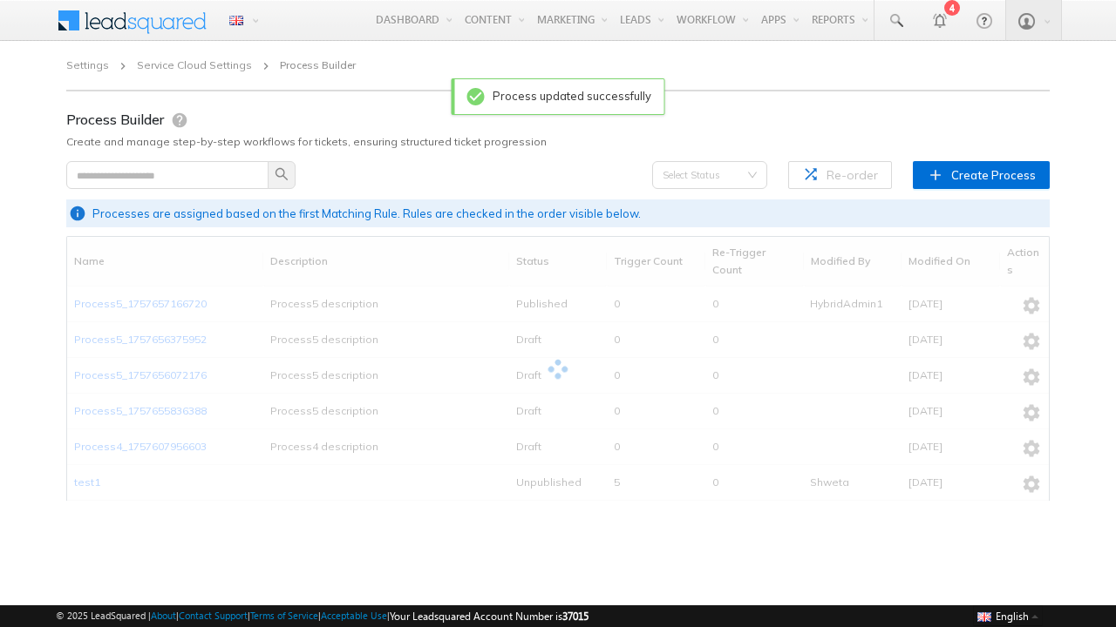
click at [1029, 302] on icon "button" at bounding box center [1031, 305] width 21 height 21
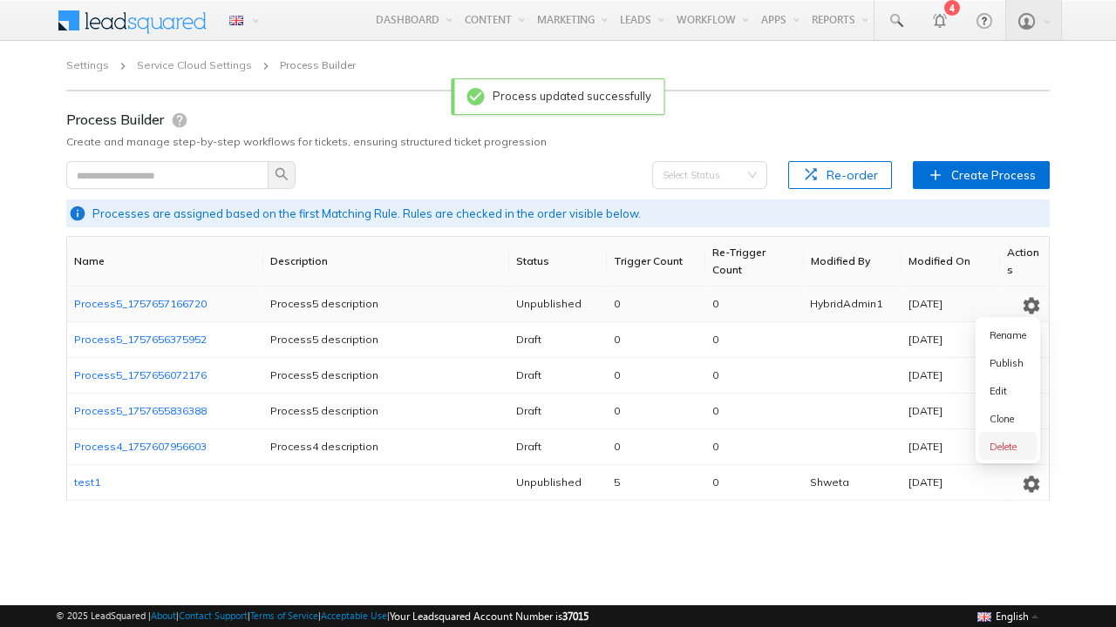
click at [1003, 446] on span "Delete" at bounding box center [1002, 447] width 27 height 12
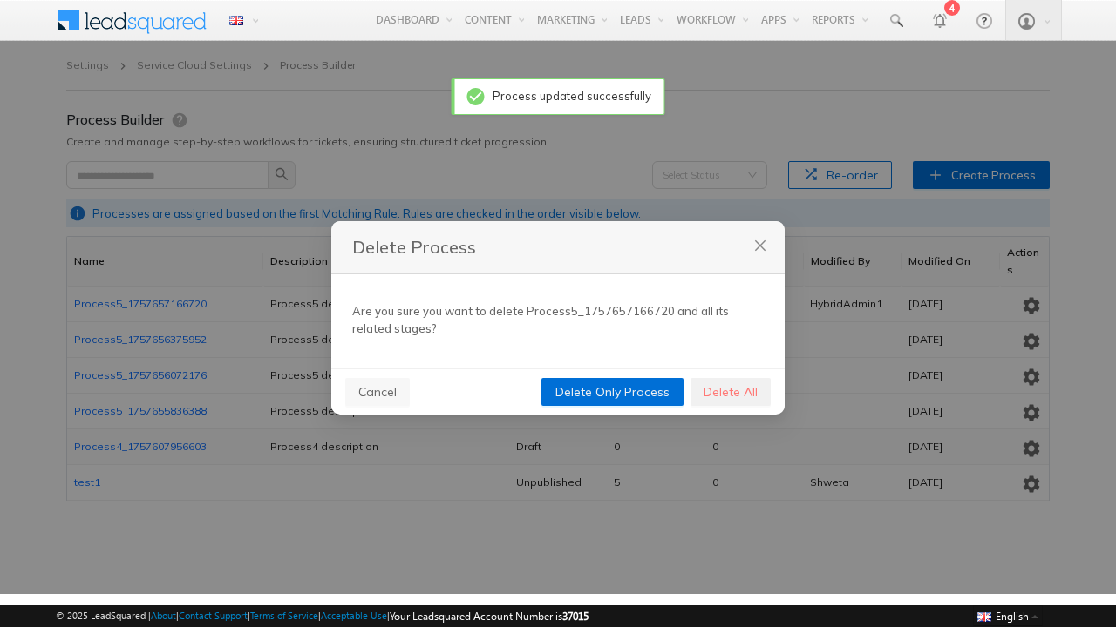
click at [729, 391] on span "Delete All" at bounding box center [730, 392] width 54 height 19
